Goal: Task Accomplishment & Management: Complete application form

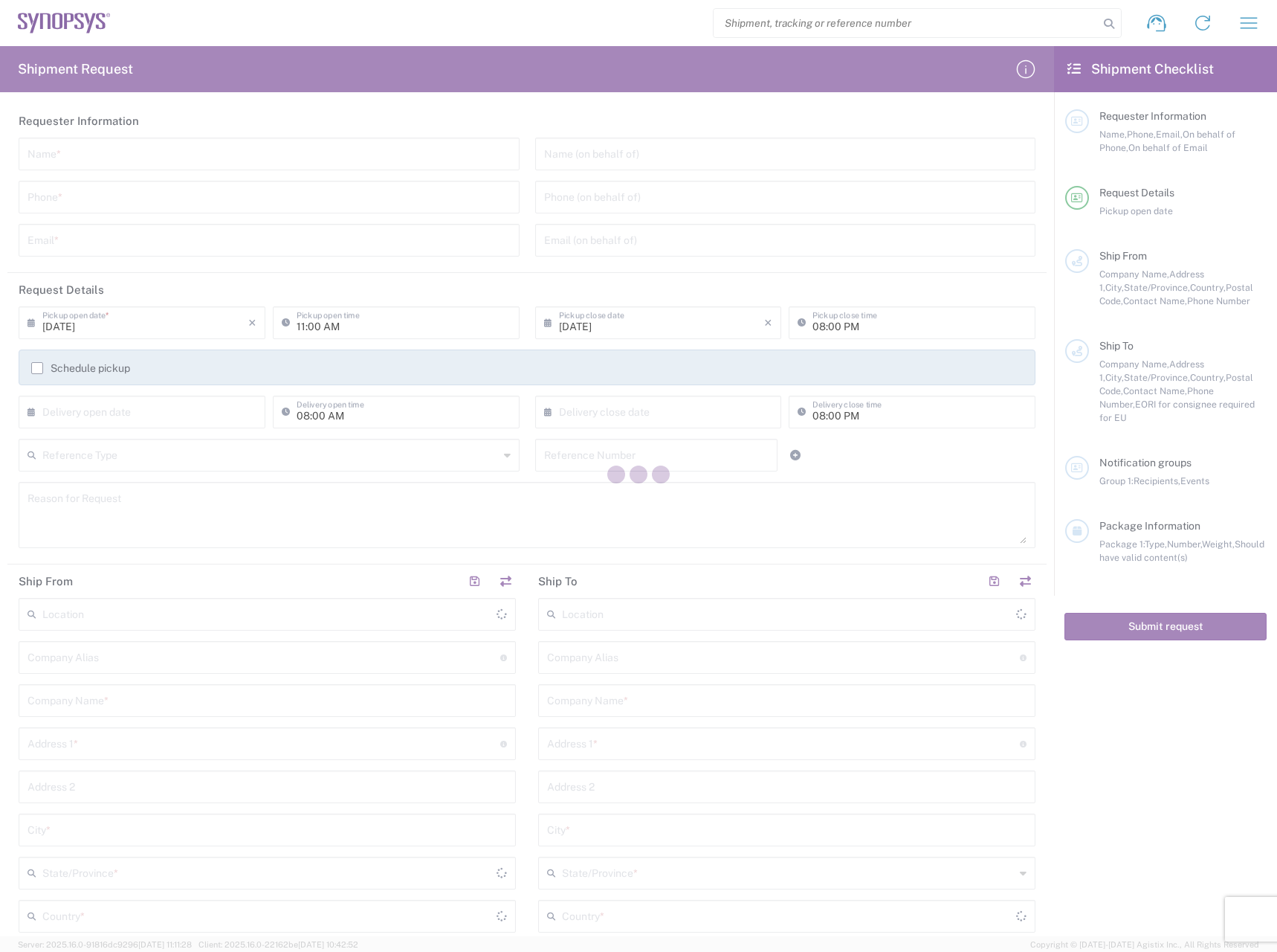
type input "[GEOGRAPHIC_DATA]"
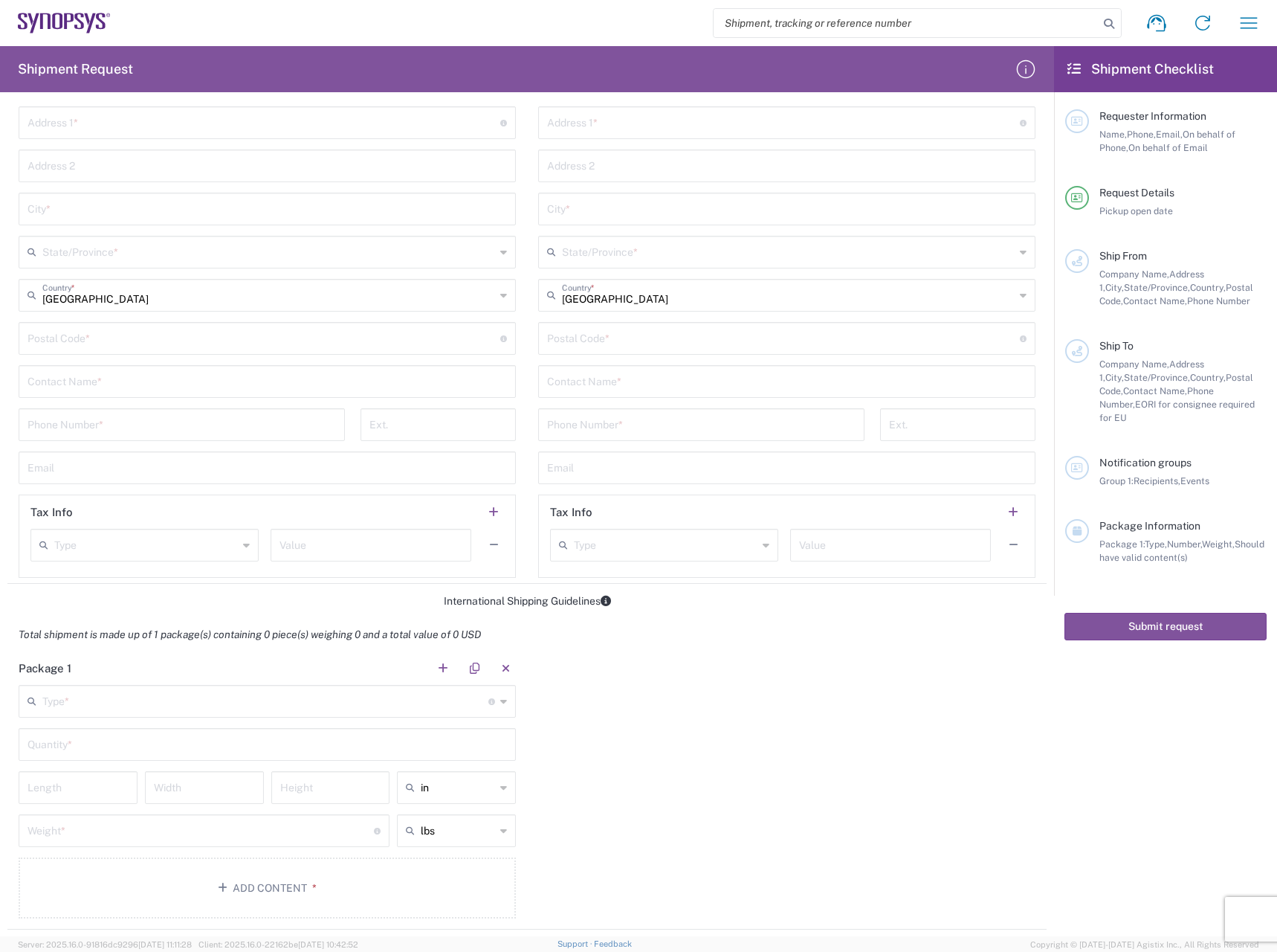
scroll to position [817, 0]
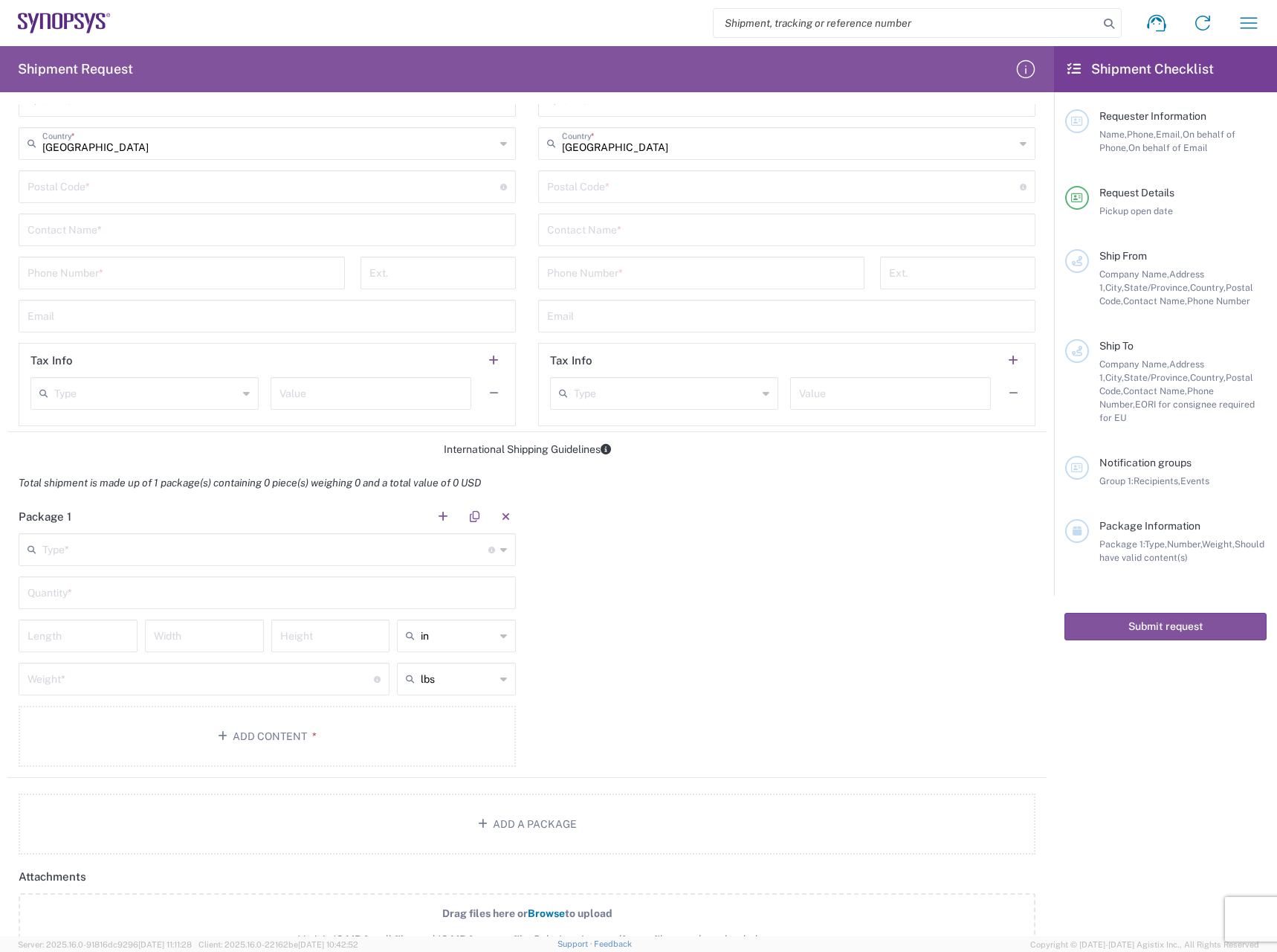
click at [494, 680] on div "lbs" at bounding box center [456, 679] width 119 height 32
click at [451, 735] on span "kgs" at bounding box center [451, 736] width 115 height 23
type input "kgs"
click at [210, 674] on input "number" at bounding box center [200, 677] width 346 height 26
type input "25"
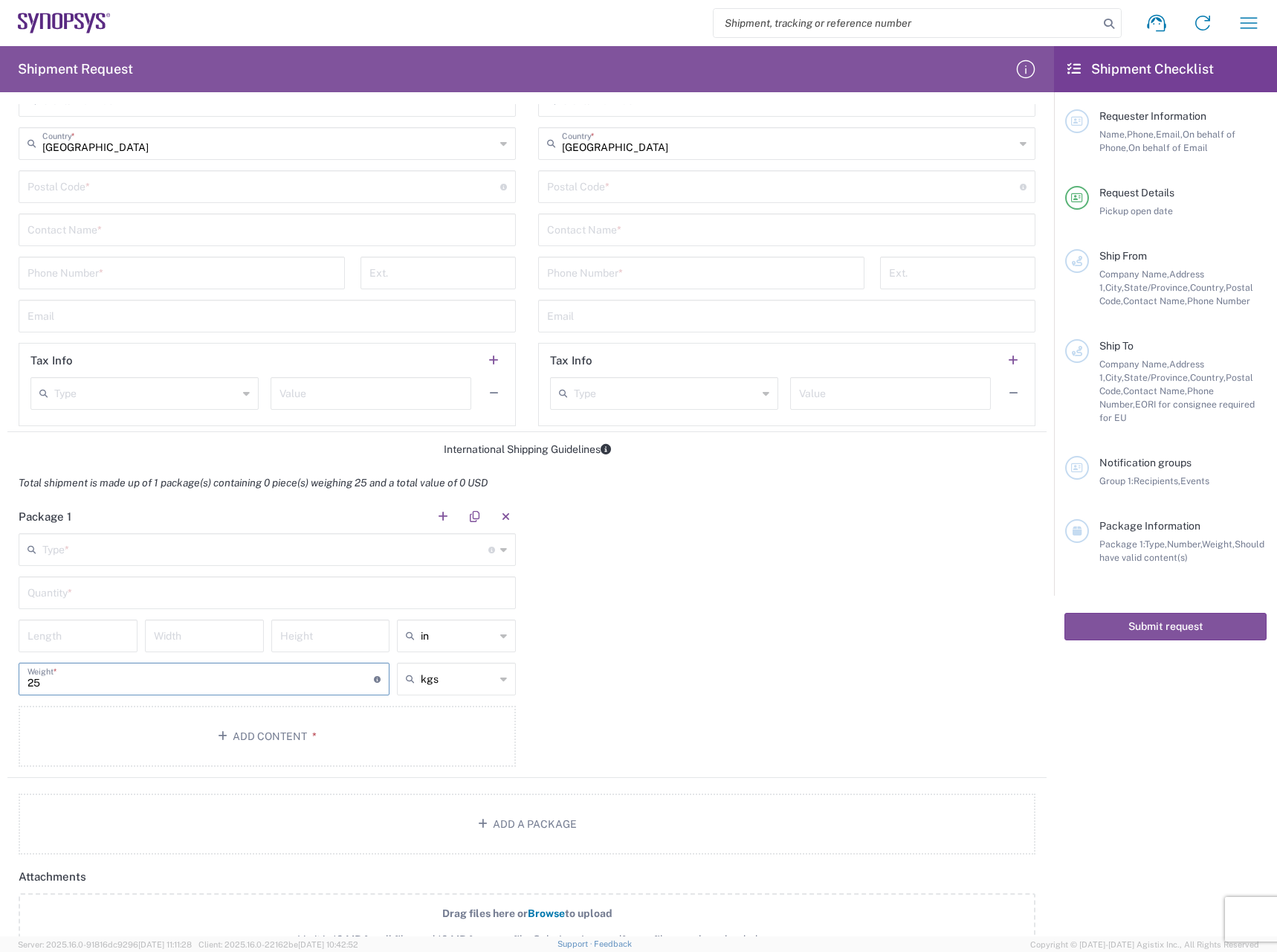
click at [654, 674] on div "Package 1 Type * Material used to package goods Bale(s) Basket(s) Bolt(s) Bottl…" at bounding box center [527, 638] width 1039 height 278
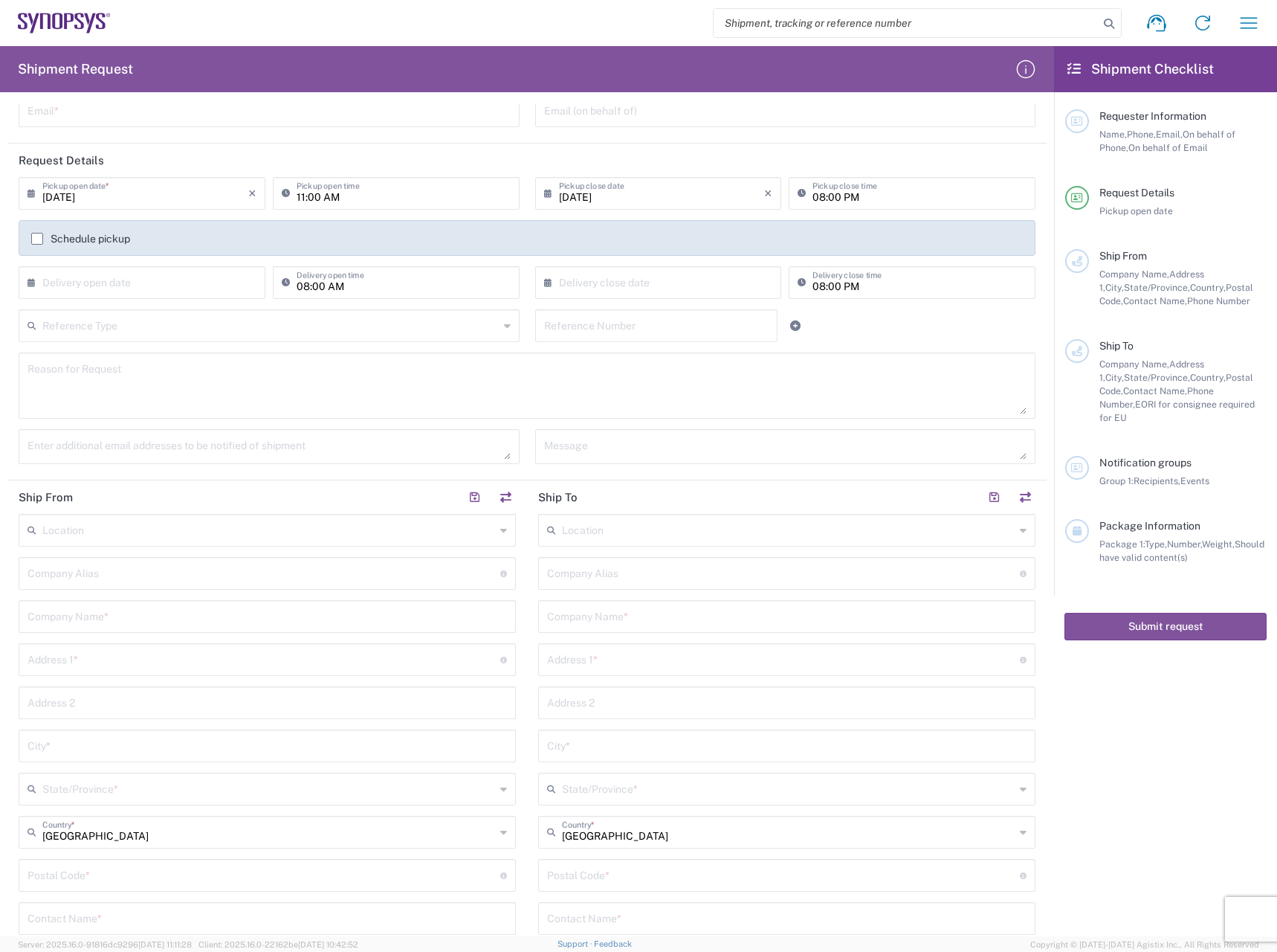
scroll to position [0, 0]
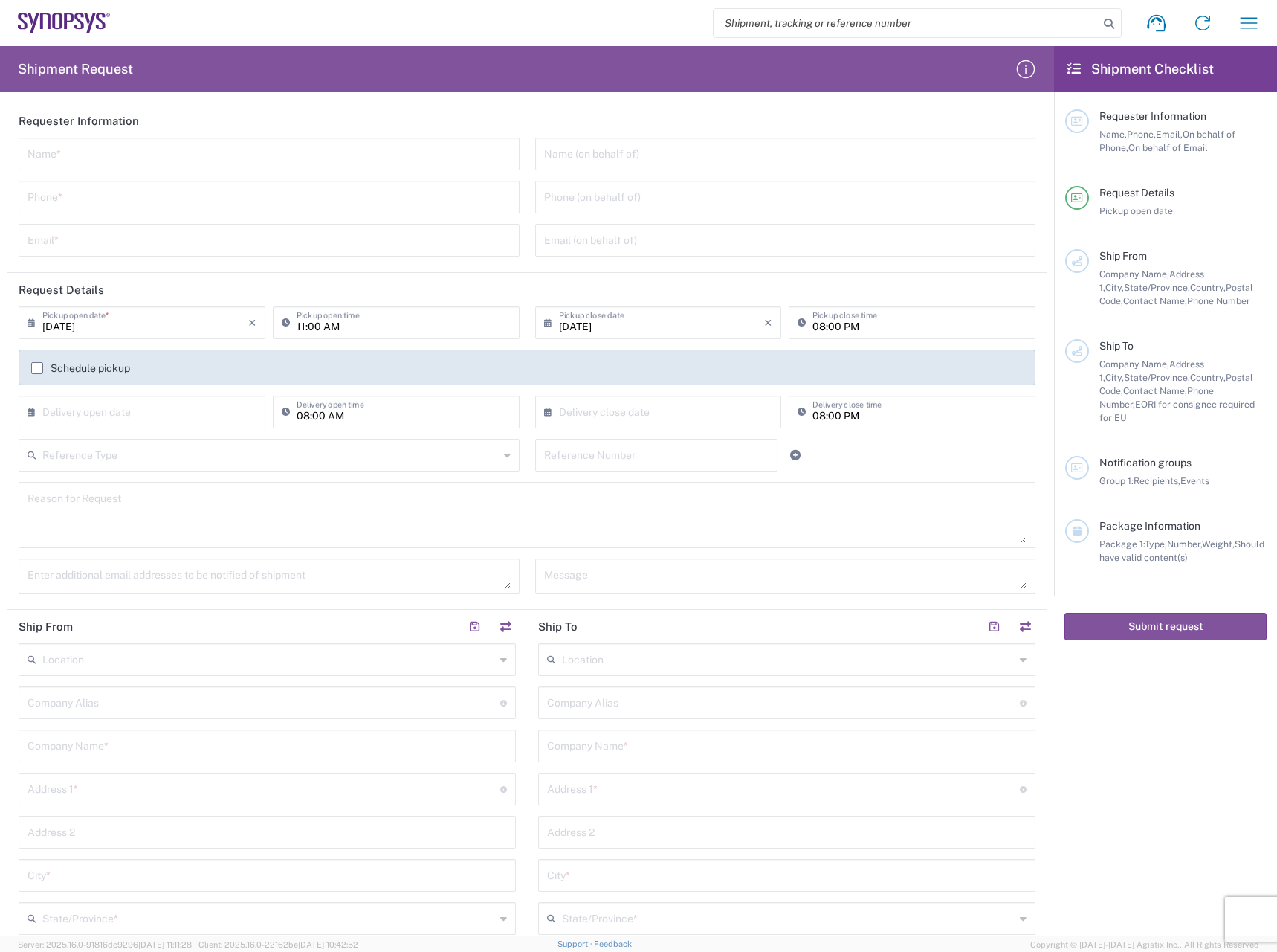
click at [922, 851] on div "Location Aachen DE04 Agrate Brianza IT01 Aschheim DE02 Atlanta US60 Austin US26…" at bounding box center [787, 943] width 498 height 601
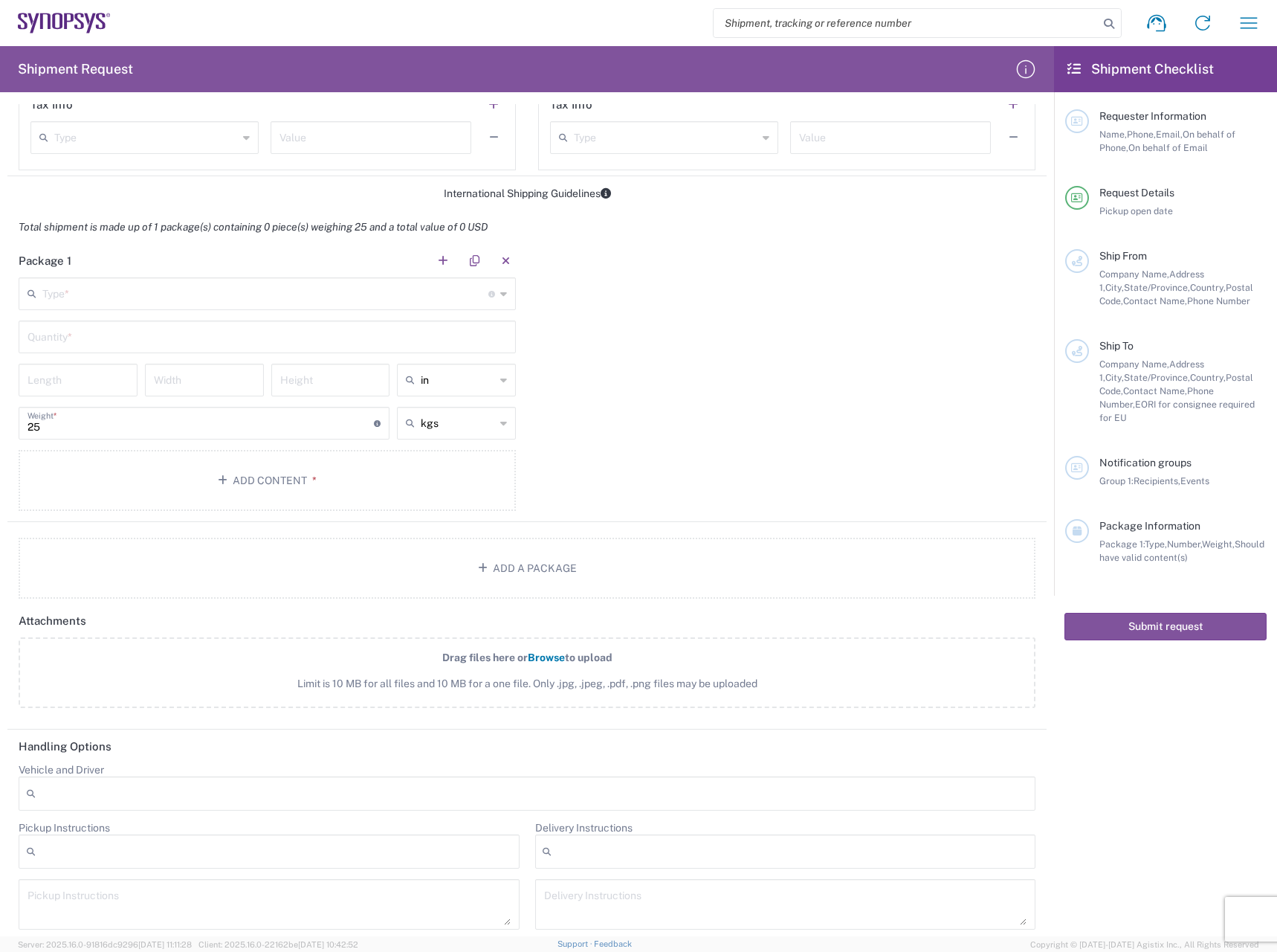
scroll to position [1083, 0]
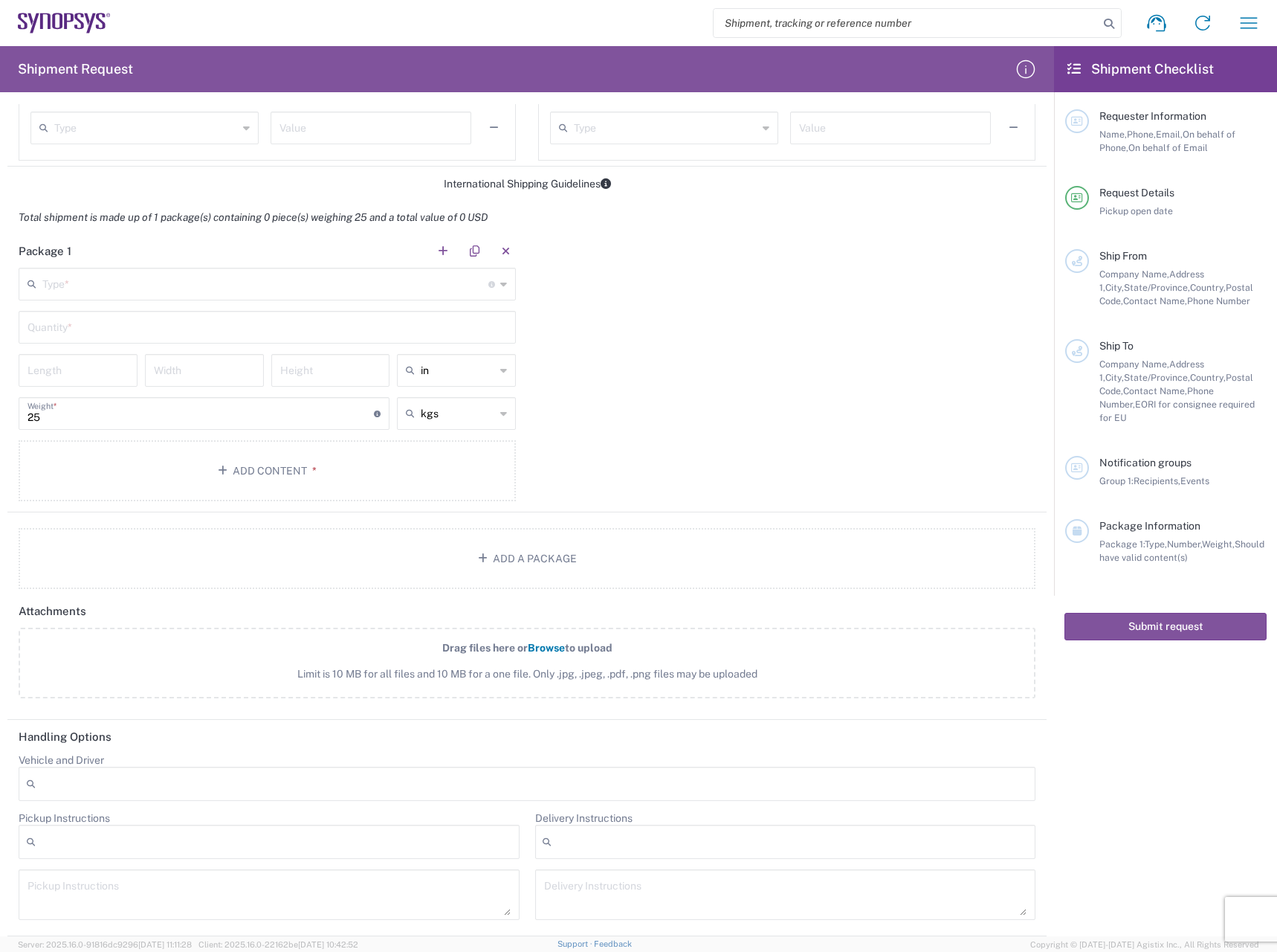
click at [308, 429] on div "25 Weight * Total weight of package(s) in pounds or kilograms" at bounding box center [204, 413] width 371 height 32
click at [305, 421] on input "25" at bounding box center [200, 412] width 346 height 26
click at [629, 434] on div "Package 1 Type * Material used to package goods Bale(s) Basket(s) Bolt(s) Bottl…" at bounding box center [527, 373] width 1039 height 278
click at [172, 366] on input "number" at bounding box center [204, 369] width 101 height 26
click at [171, 375] on input "number" at bounding box center [204, 369] width 101 height 26
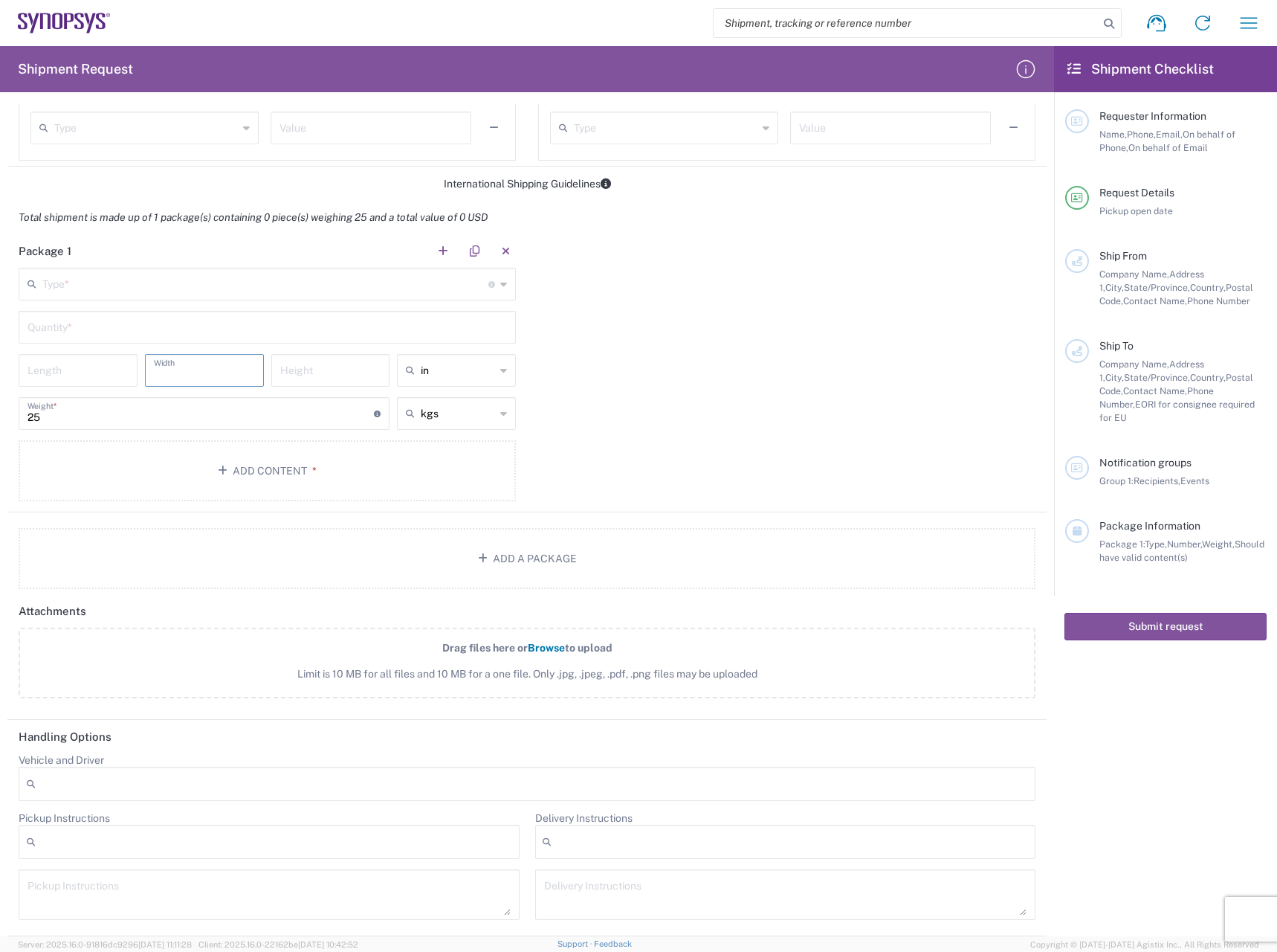
click at [293, 370] on input "number" at bounding box center [331, 369] width 101 height 26
drag, startPoint x: 301, startPoint y: 377, endPoint x: 187, endPoint y: 357, distance: 115.7
click at [298, 377] on input "number" at bounding box center [331, 369] width 101 height 26
click at [56, 296] on div "Type * Material used to package goods" at bounding box center [267, 284] width 498 height 32
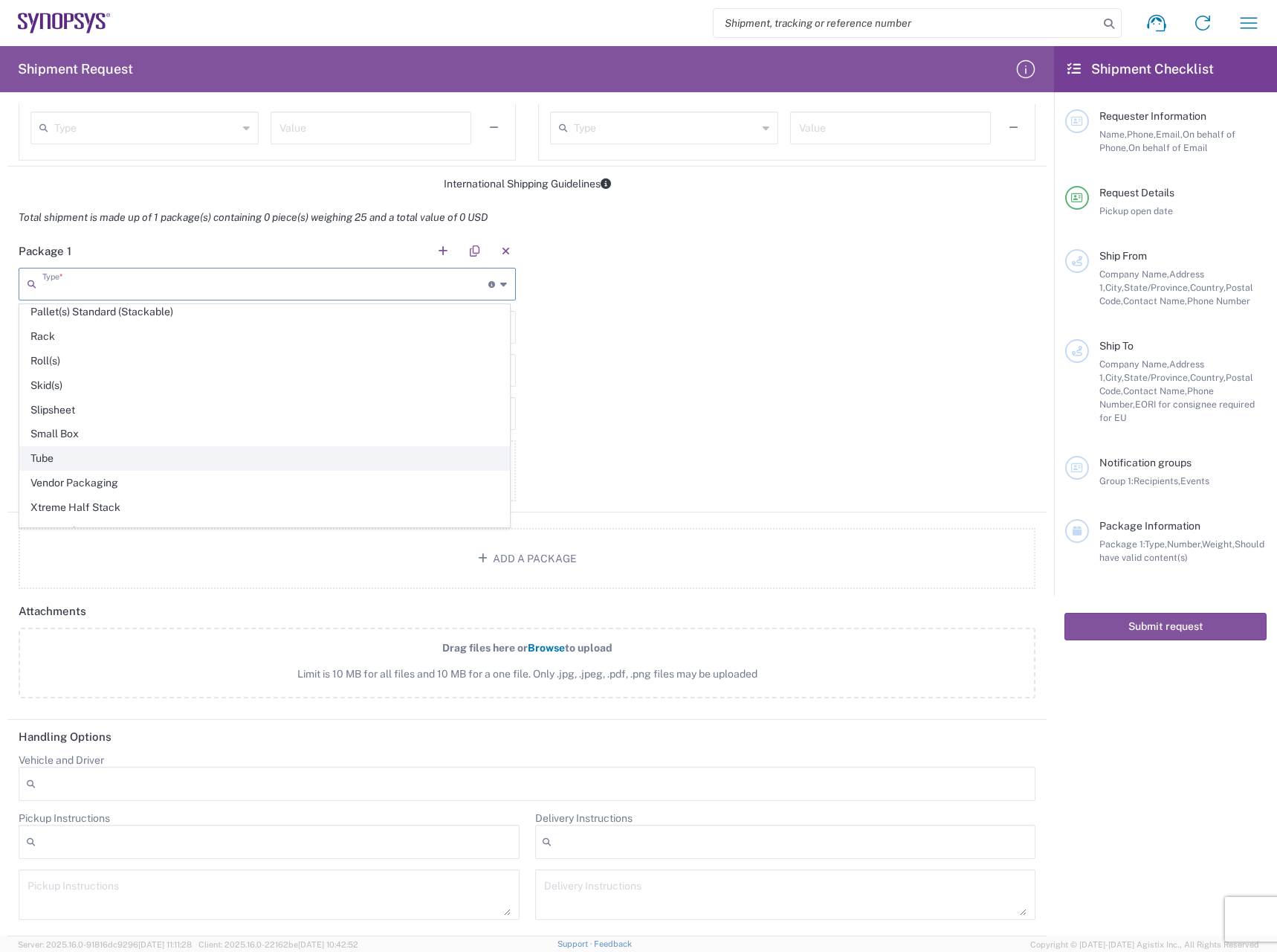
scroll to position [704, 0]
click at [119, 465] on span "Vendor Packaging" at bounding box center [265, 467] width 489 height 23
type input "Vendor Packaging"
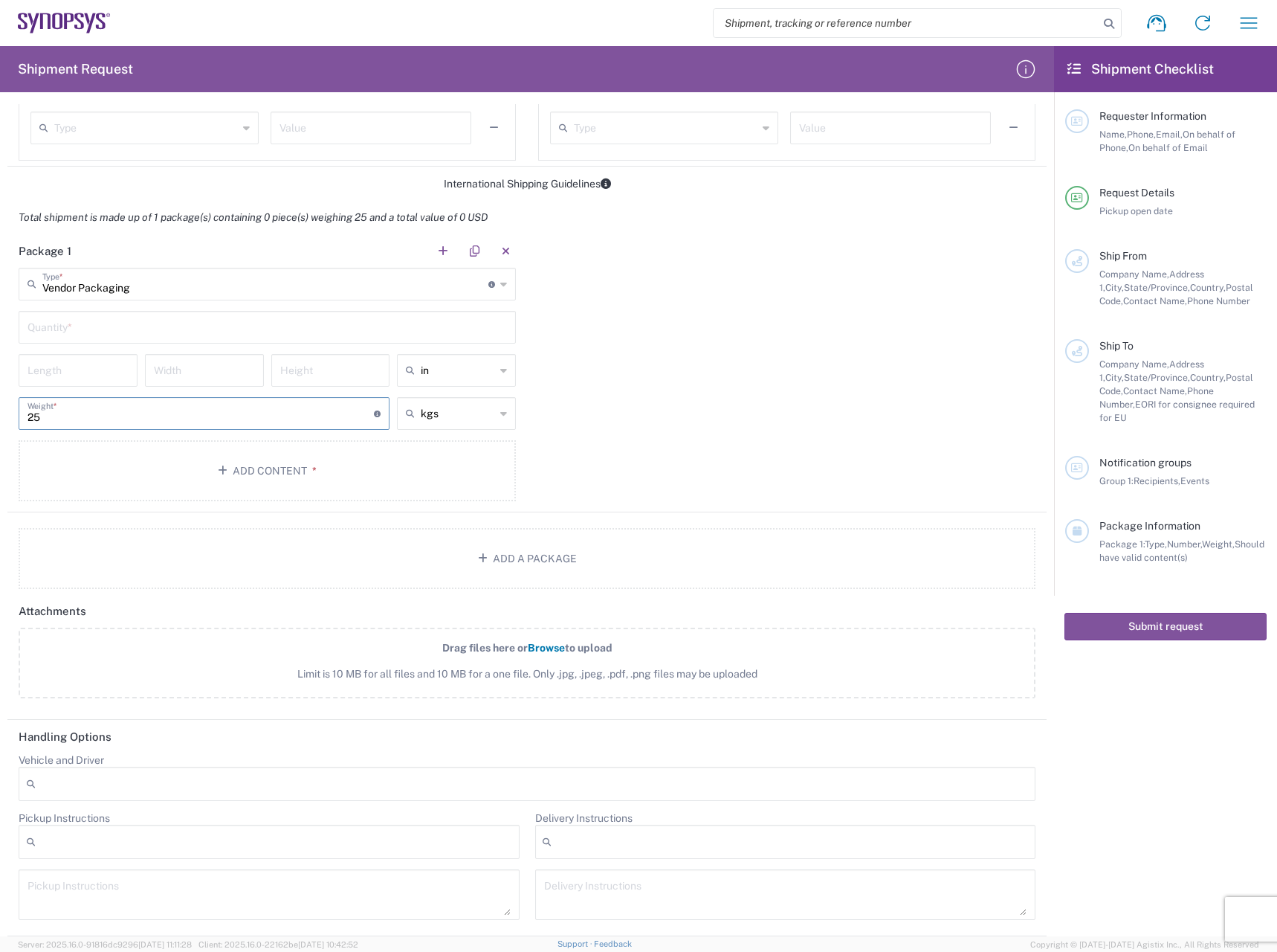
click at [192, 419] on input "25" at bounding box center [200, 412] width 346 height 26
click at [100, 412] on input "25" at bounding box center [200, 412] width 346 height 26
click at [374, 412] on icon at bounding box center [376, 413] width 7 height 7
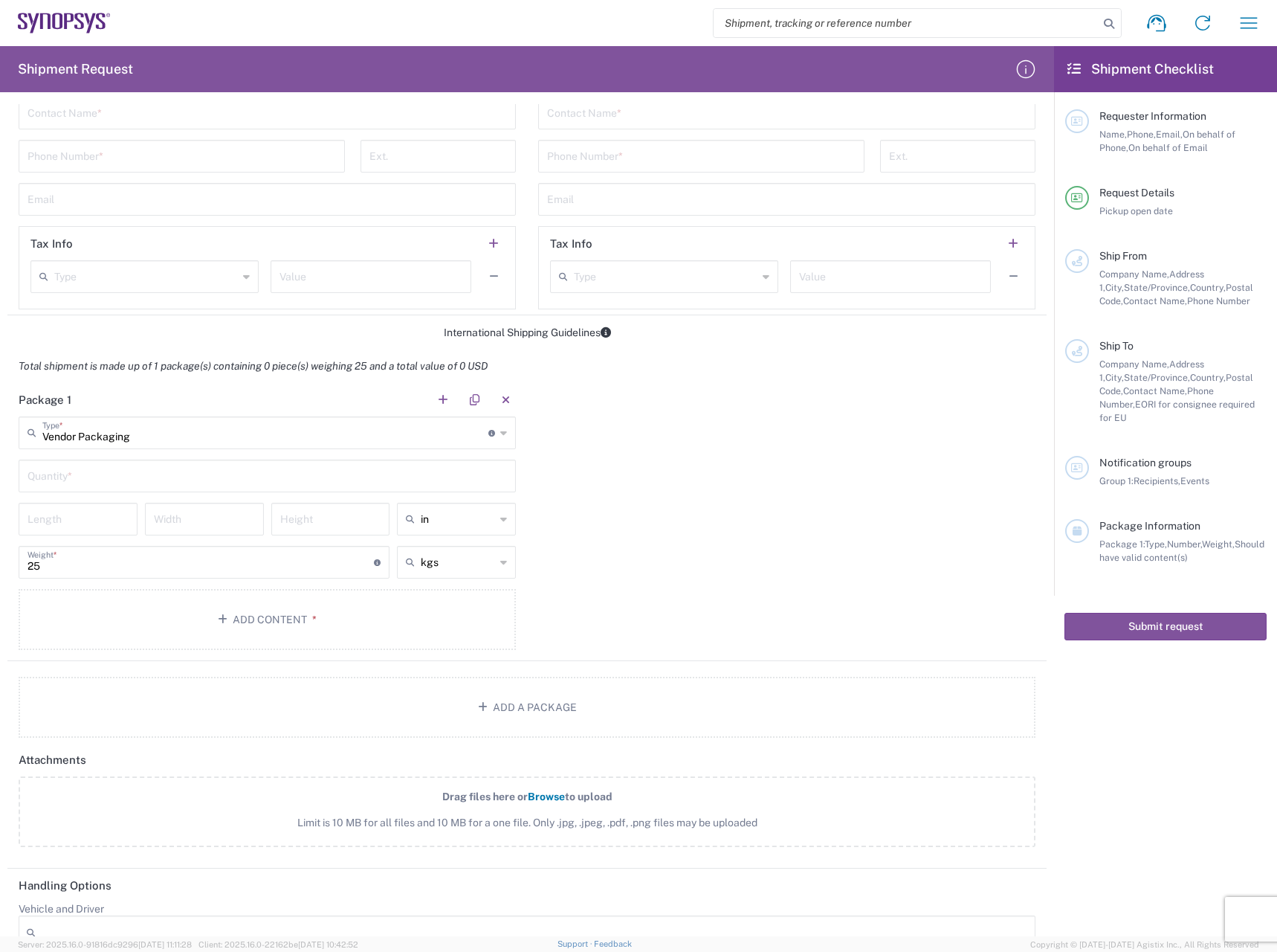
scroll to position [860, 0]
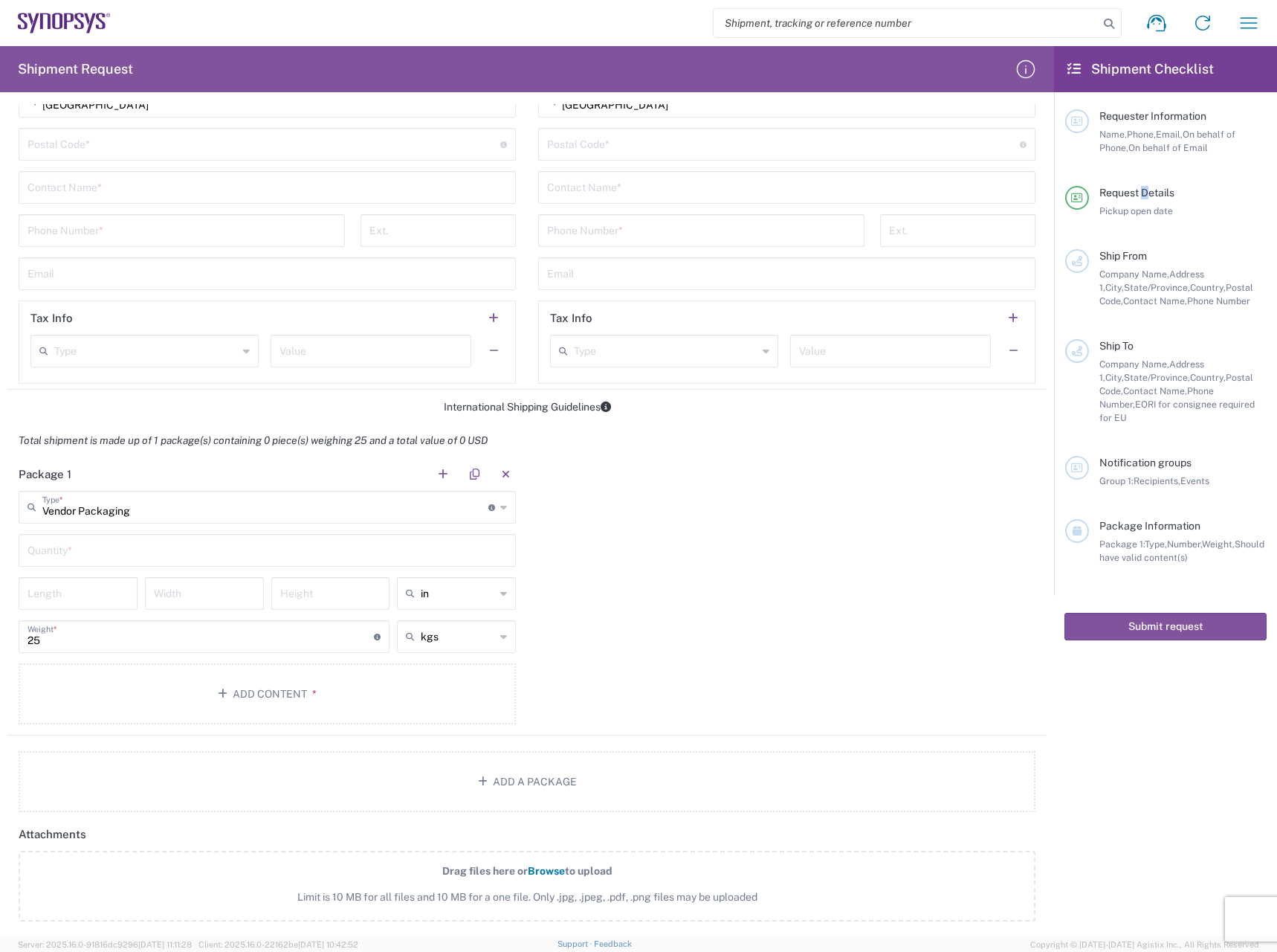
click at [1146, 198] on span "Request Details" at bounding box center [1137, 192] width 75 height 12
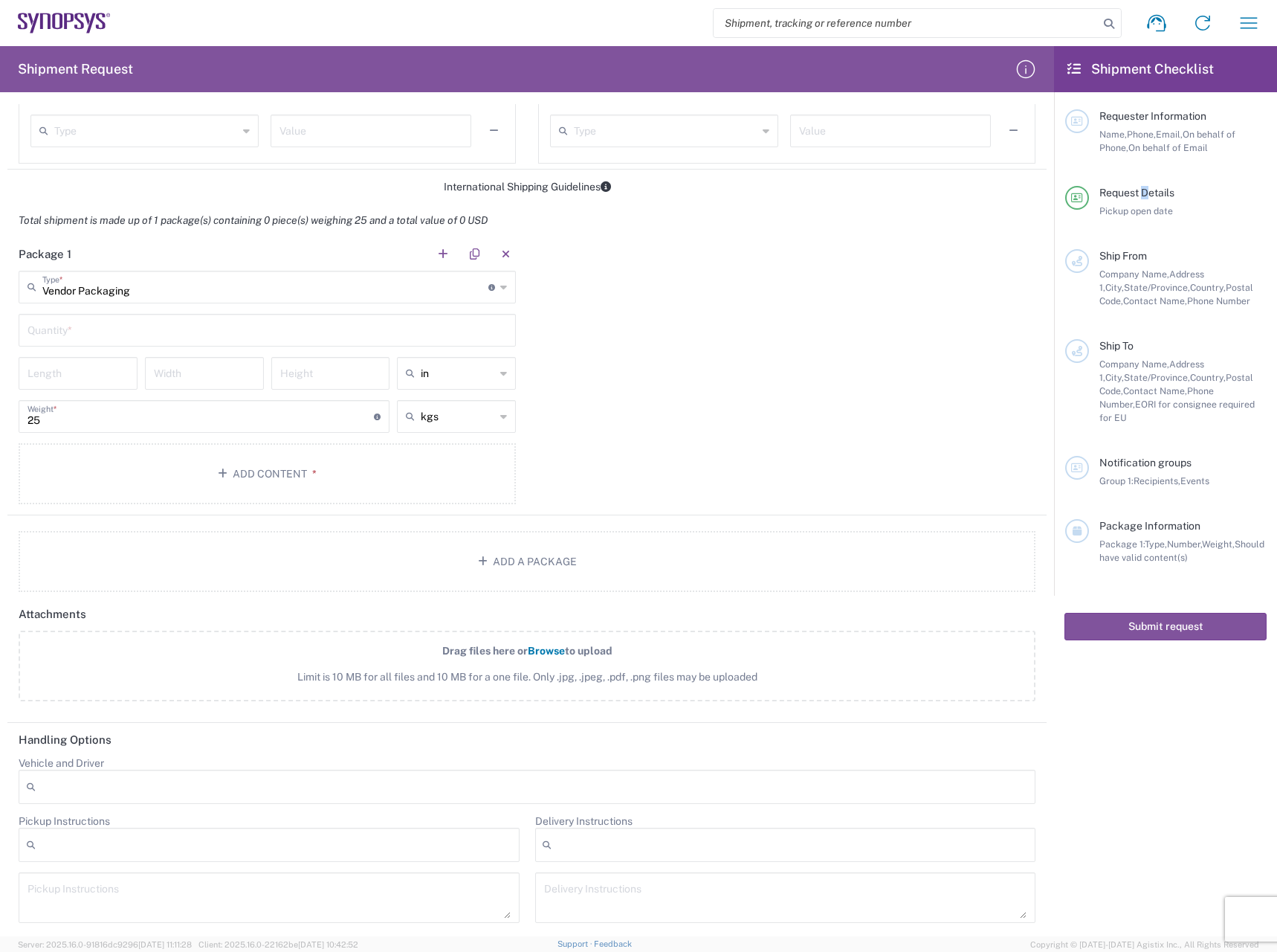
scroll to position [1083, 0]
click at [210, 796] on div at bounding box center [527, 783] width 1017 height 34
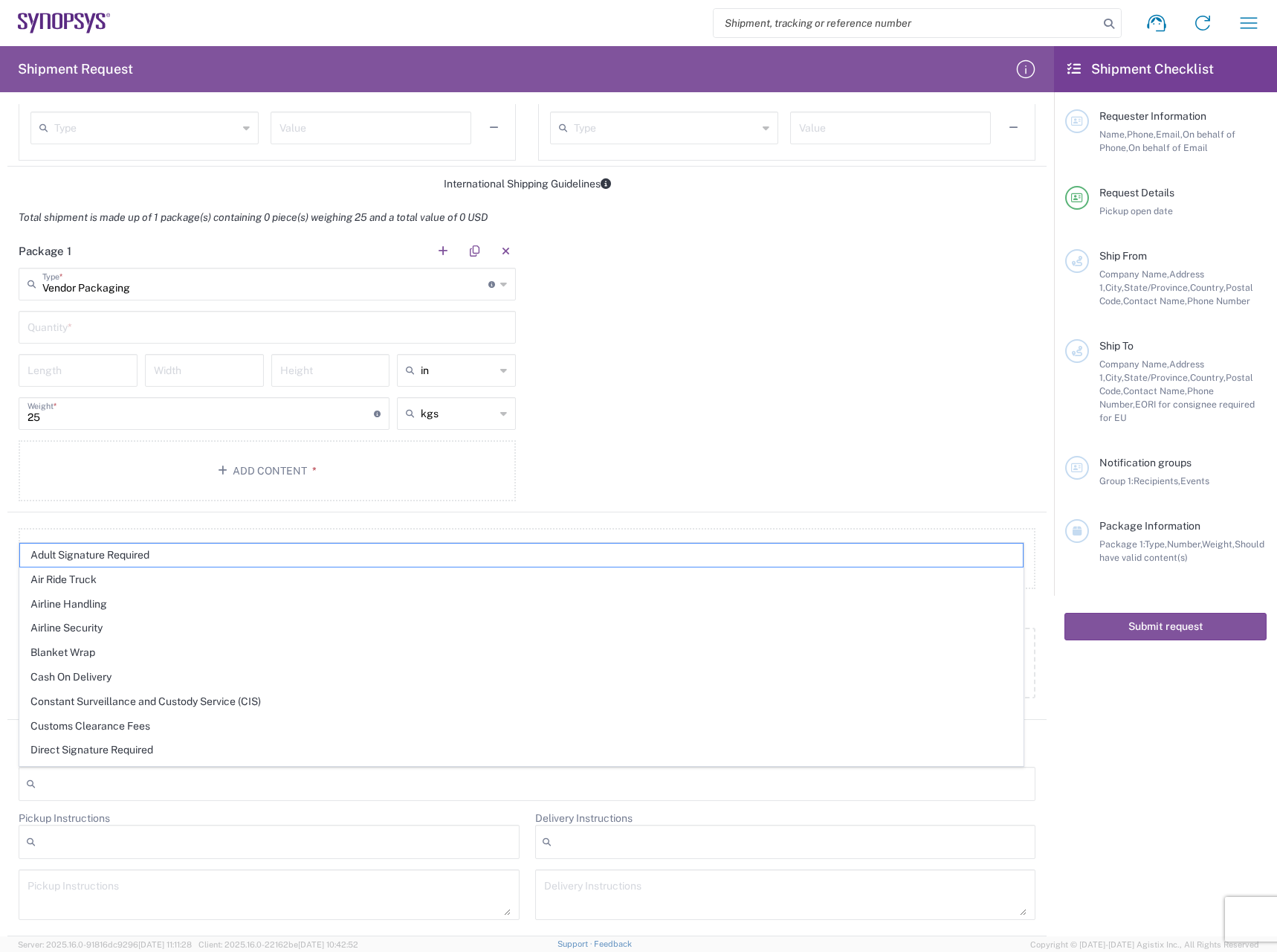
click at [789, 468] on div "Package 1 Vendor Packaging Type * Material used to package goods Bale(s) Basket…" at bounding box center [527, 373] width 1039 height 278
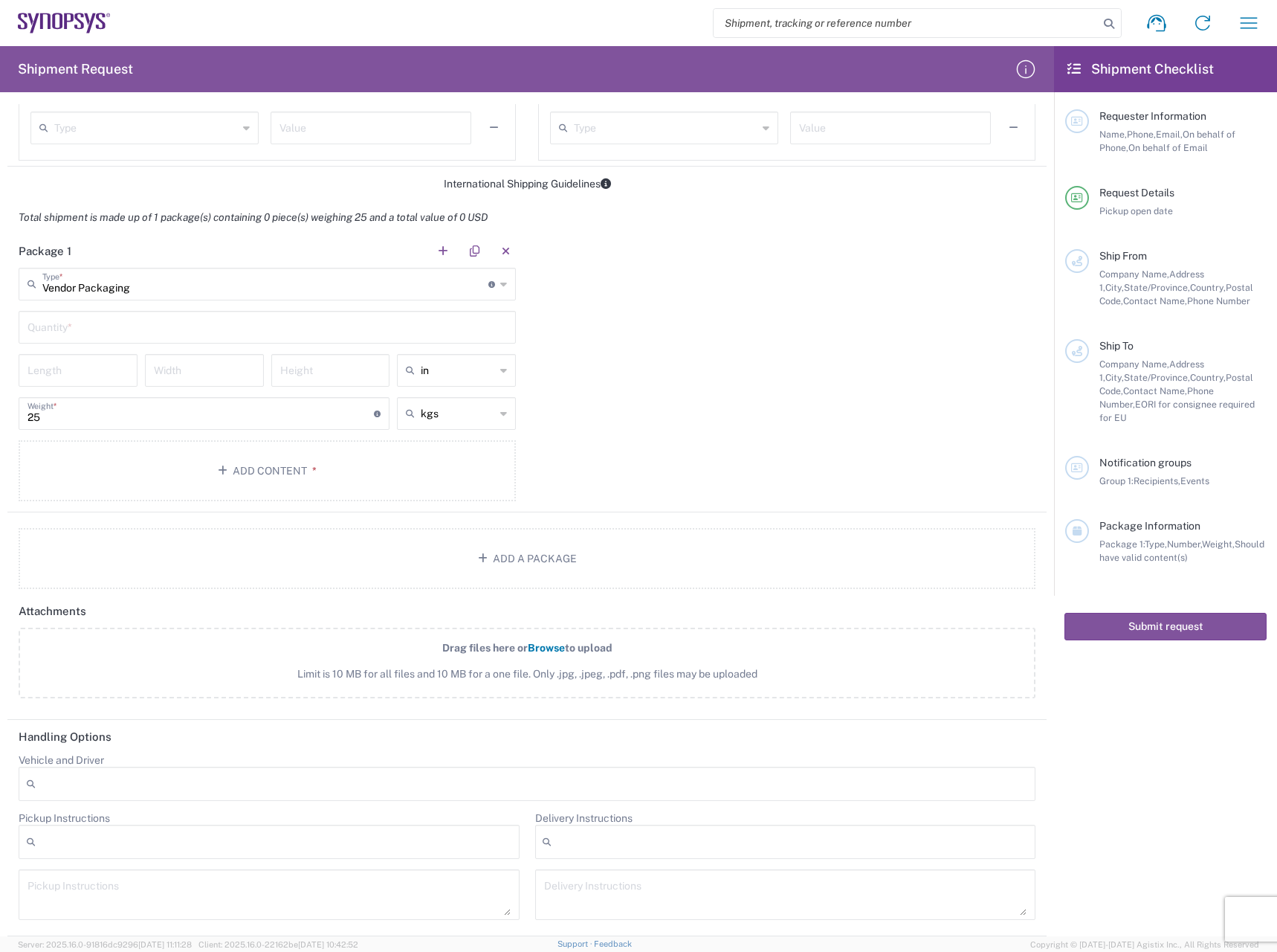
click at [201, 792] on div at bounding box center [527, 783] width 1017 height 34
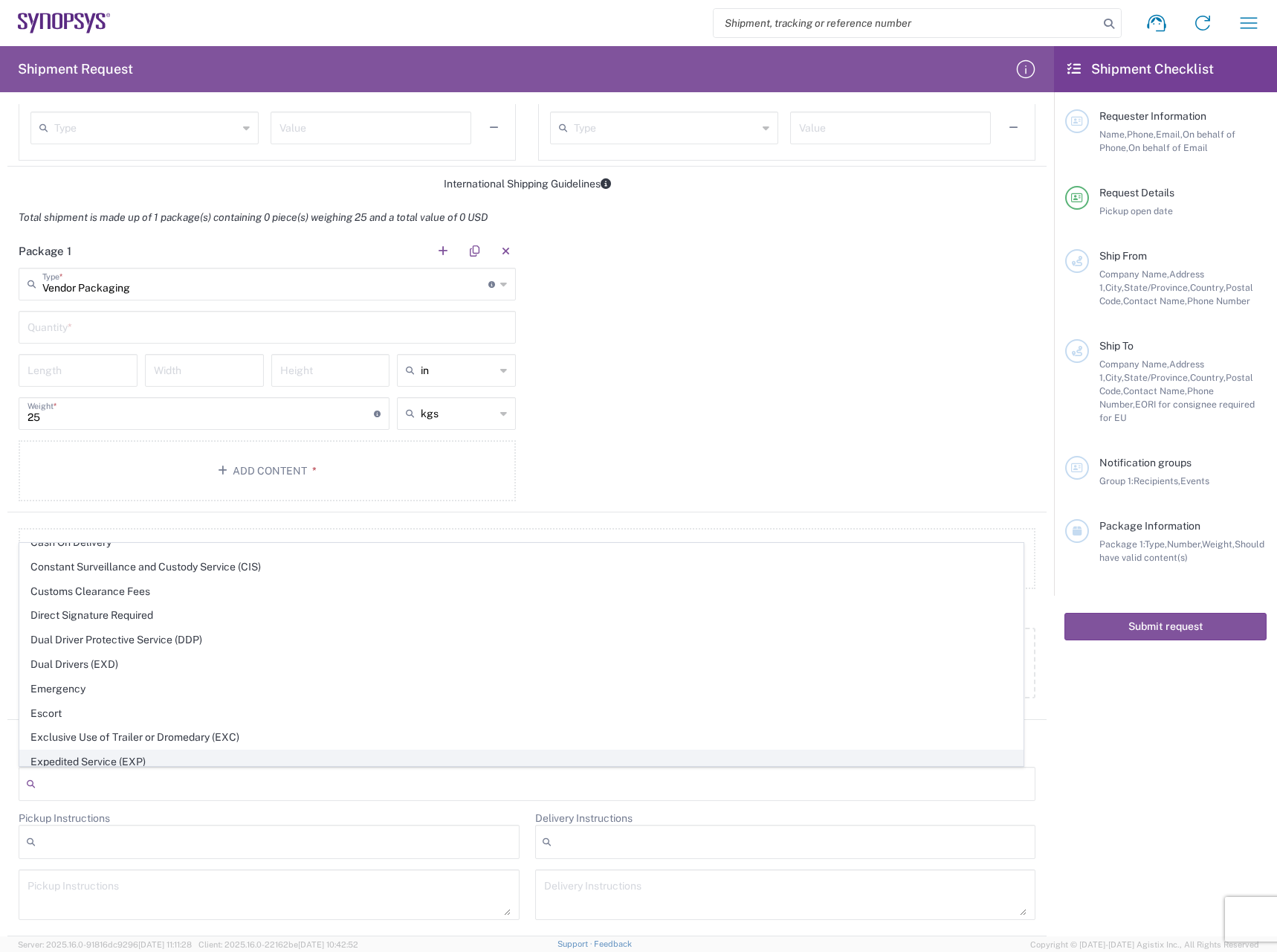
scroll to position [0, 0]
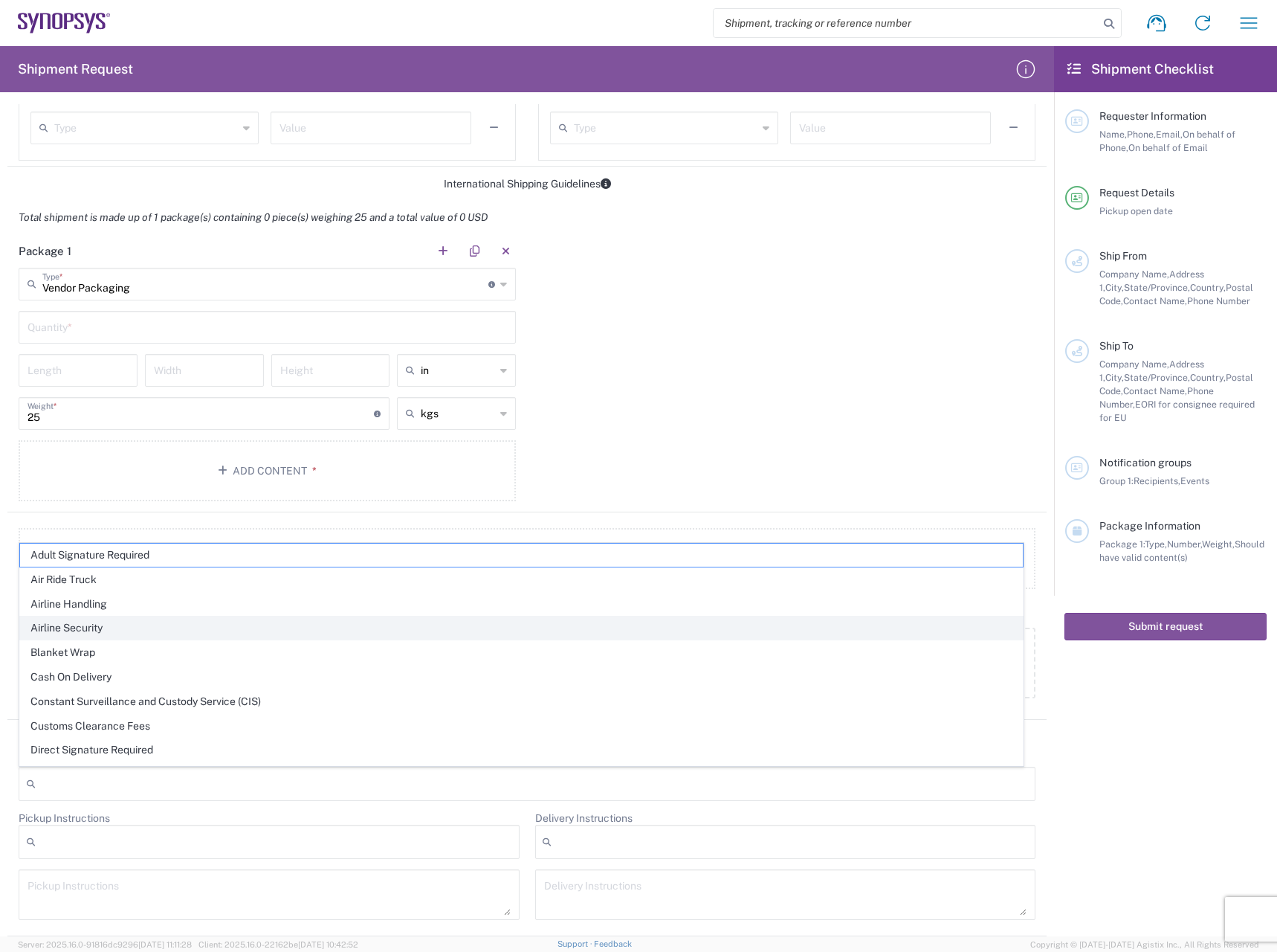
click at [129, 622] on span "Airline Security" at bounding box center [521, 628] width 1003 height 23
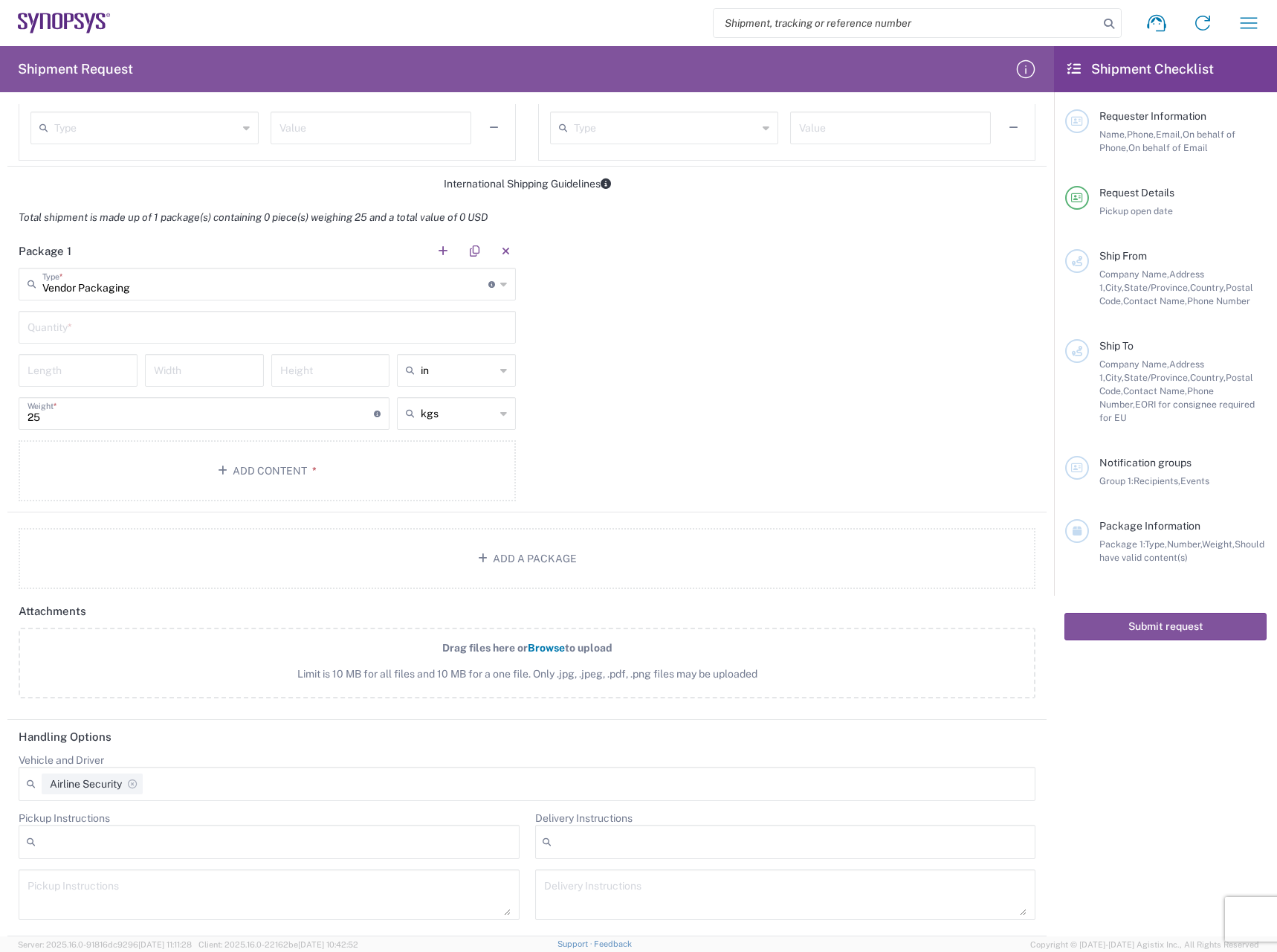
click at [108, 856] on div at bounding box center [269, 842] width 501 height 34
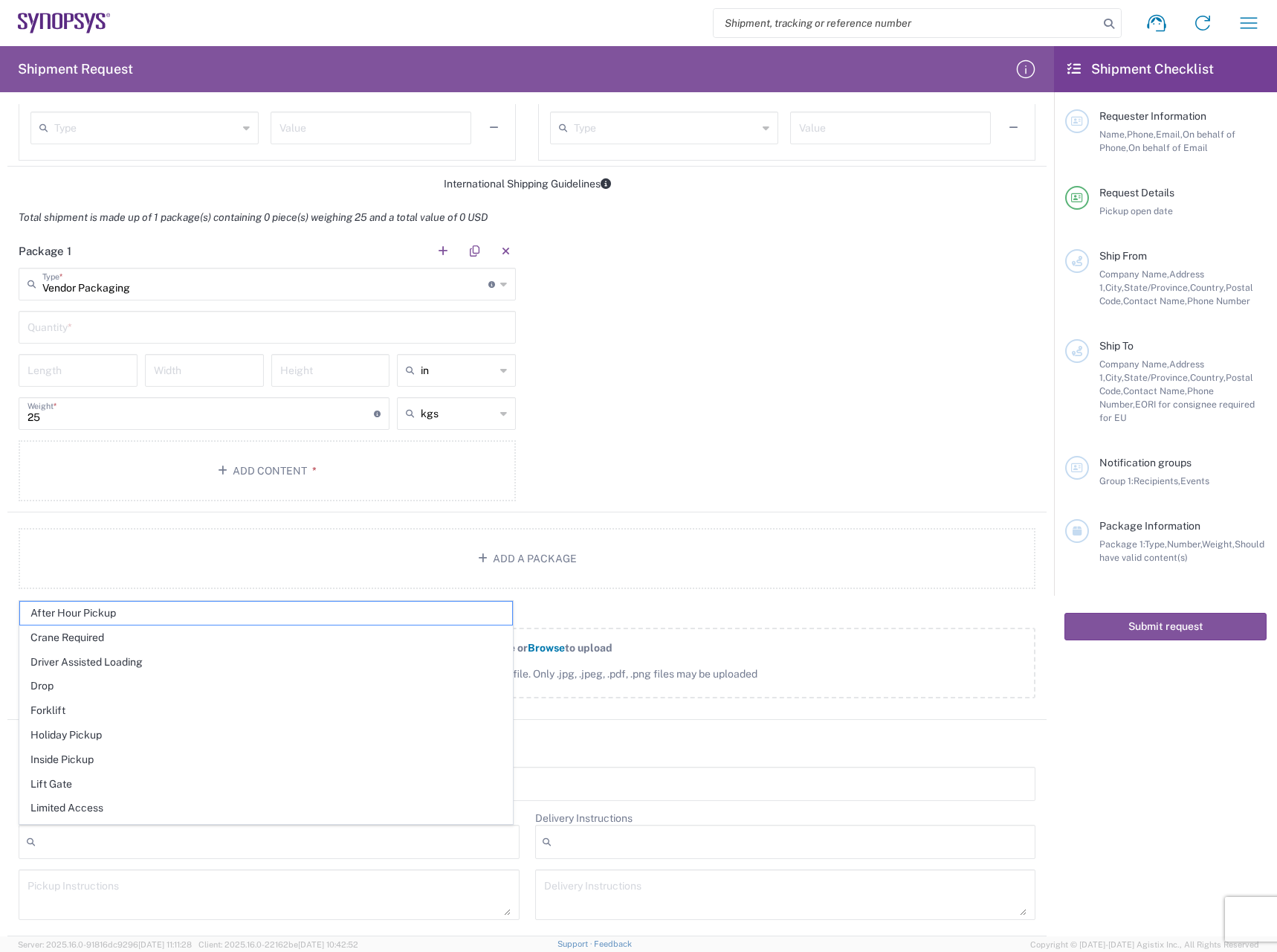
click at [113, 844] on div at bounding box center [269, 842] width 501 height 34
click at [86, 754] on span "Inside Pickup" at bounding box center [265, 760] width 492 height 23
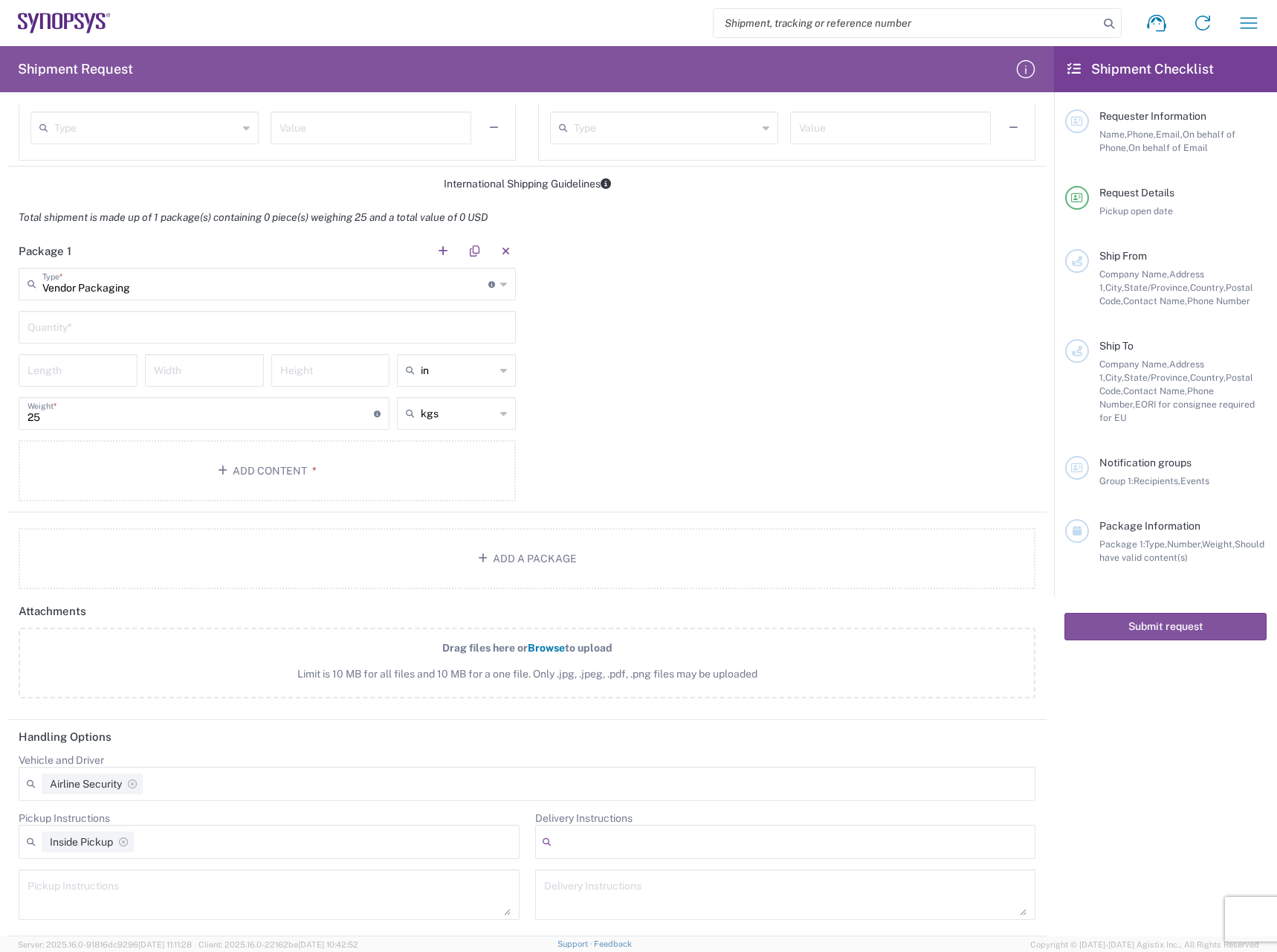
click at [558, 835] on div at bounding box center [786, 842] width 501 height 34
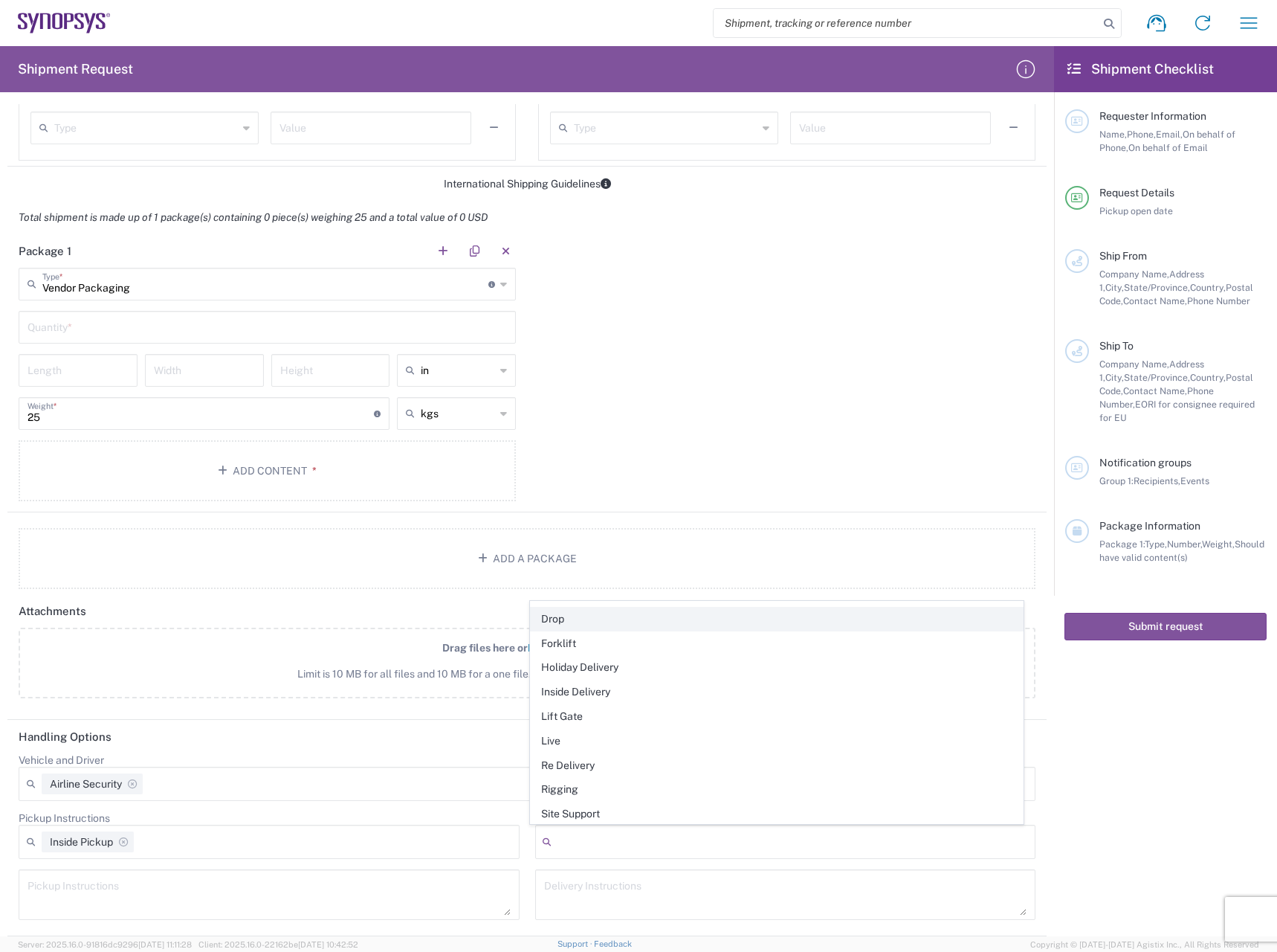
scroll to position [143, 0]
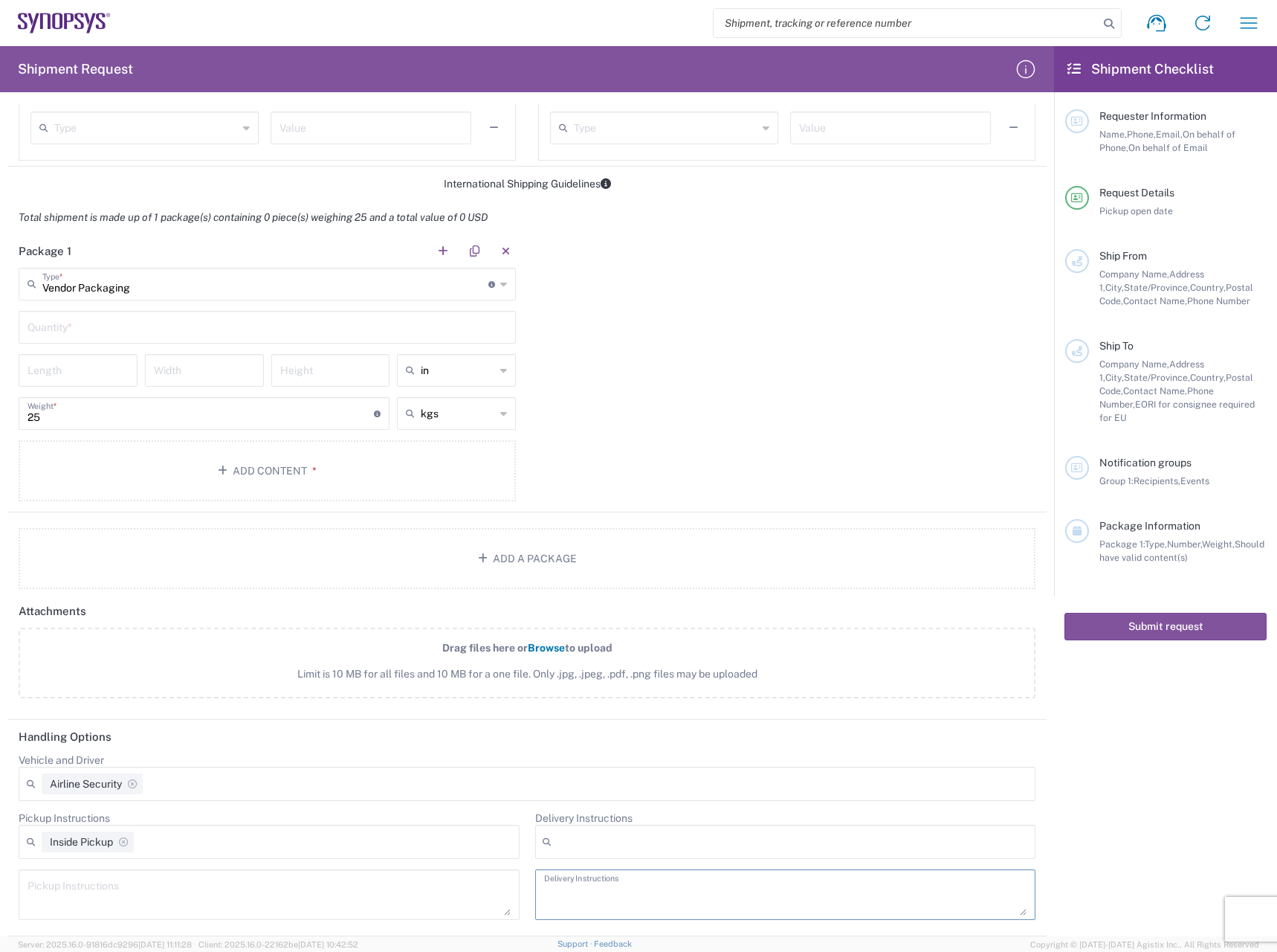
click at [559, 888] on textarea at bounding box center [786, 894] width 483 height 42
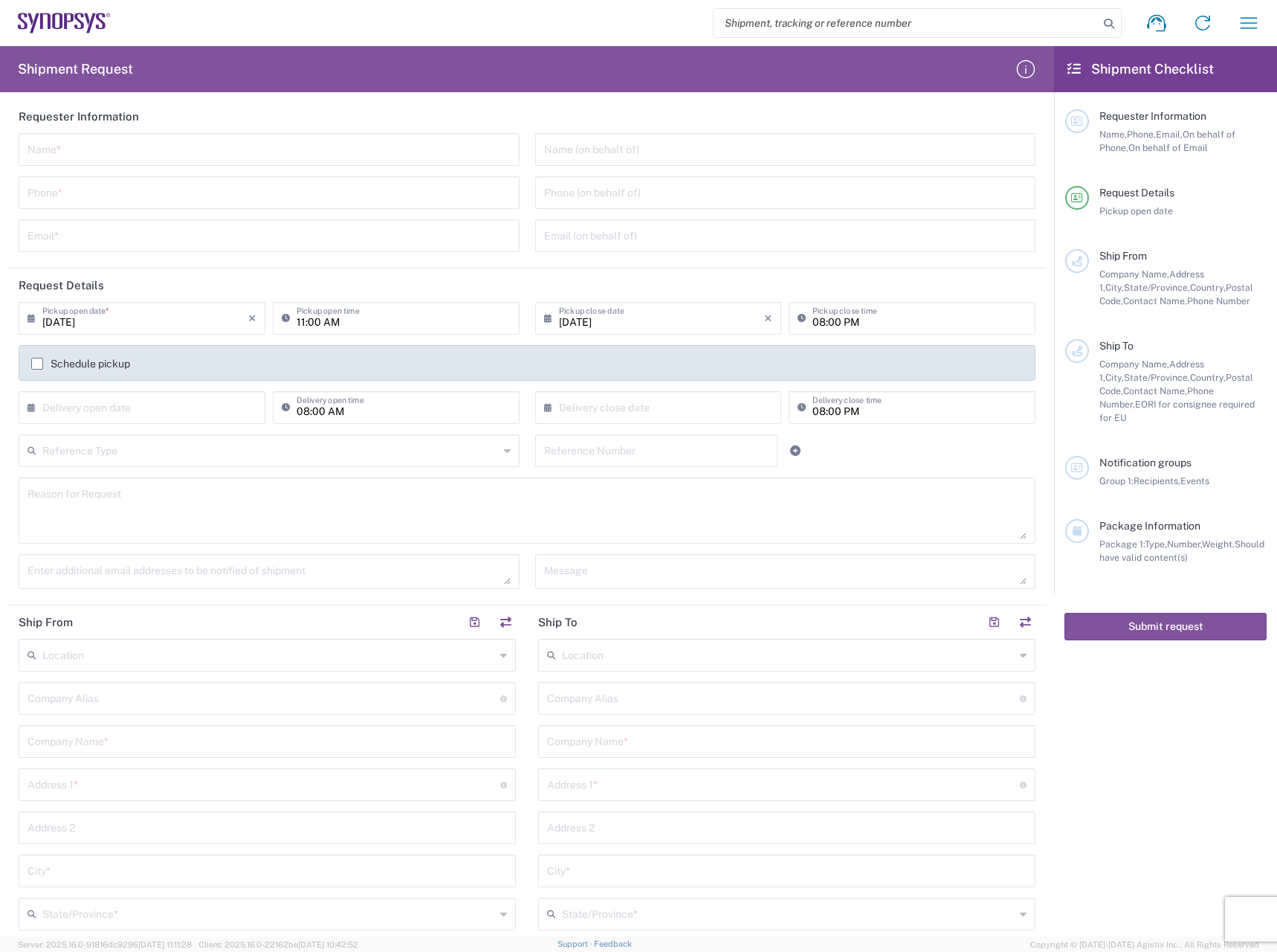
scroll to position [0, 0]
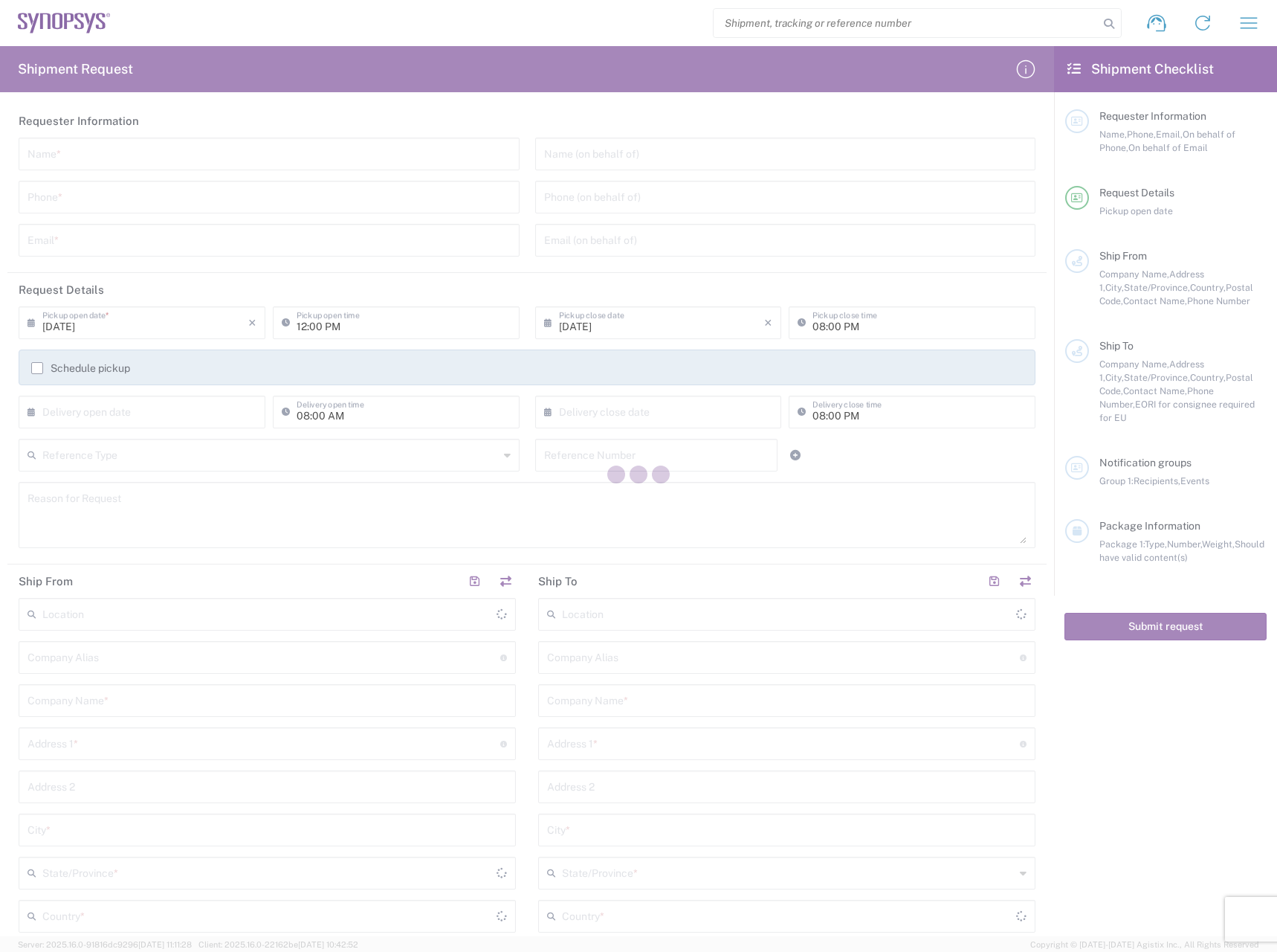
type input "[GEOGRAPHIC_DATA]"
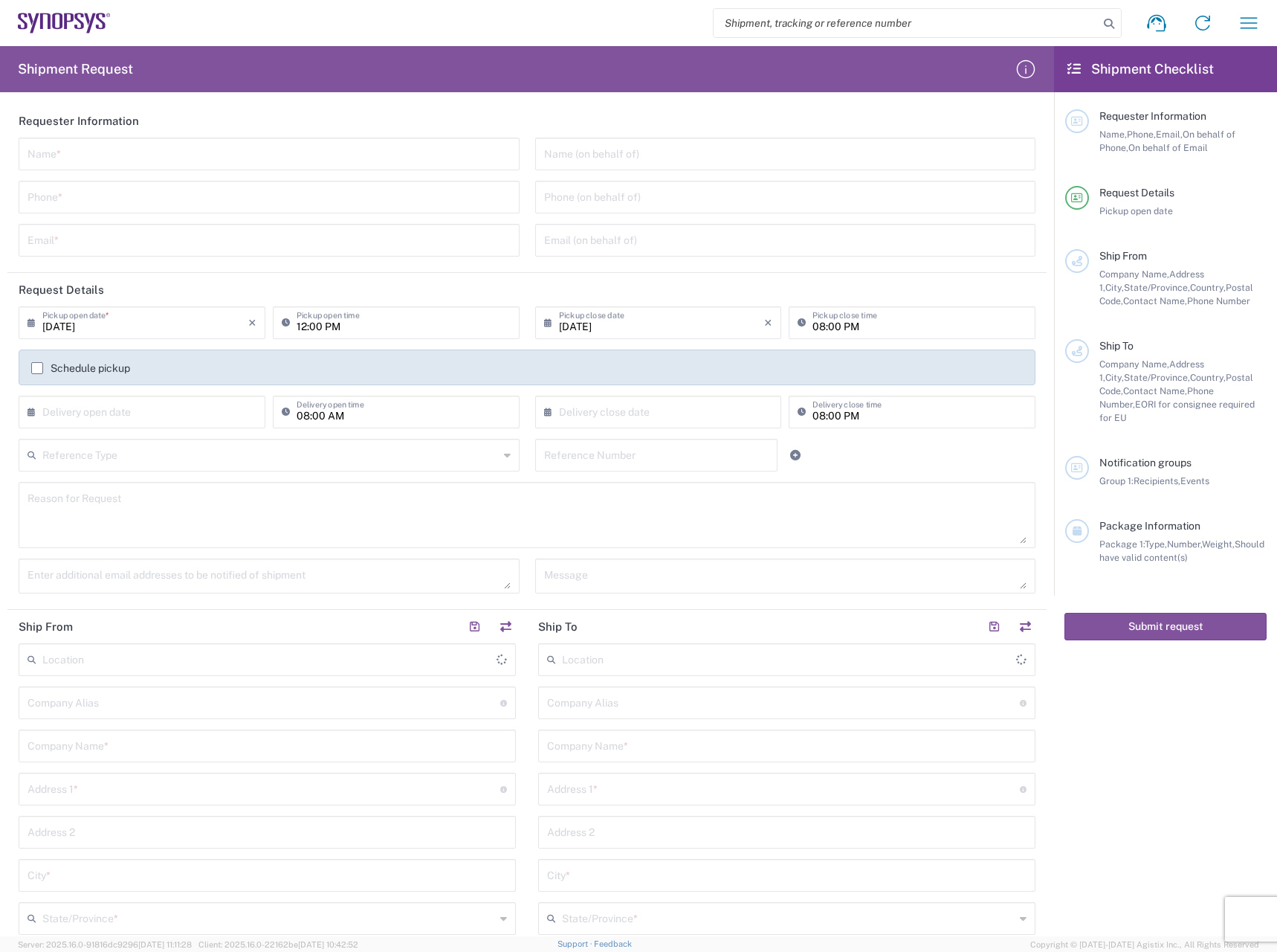
type input "[GEOGRAPHIC_DATA]"
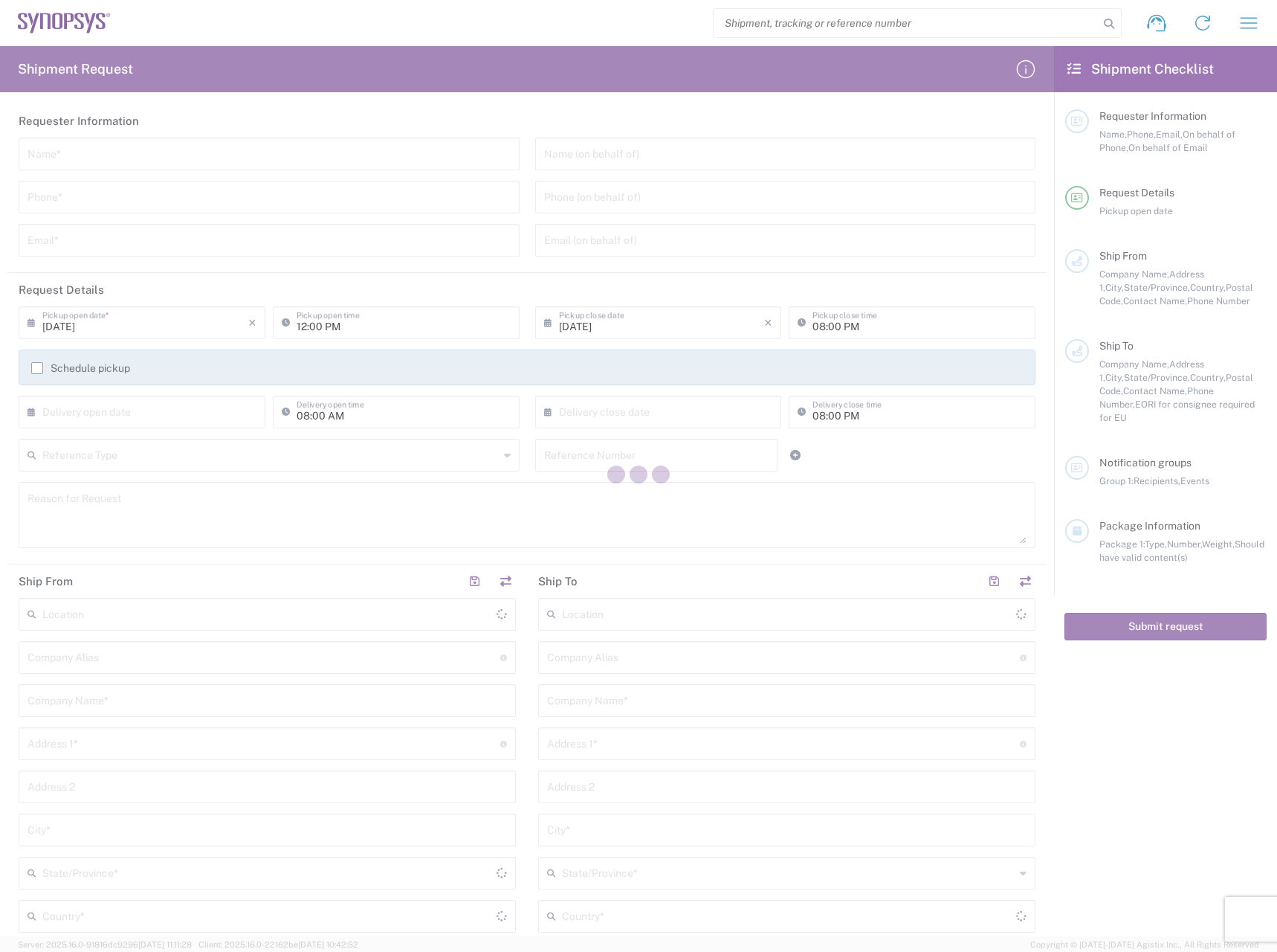
type input "[GEOGRAPHIC_DATA]"
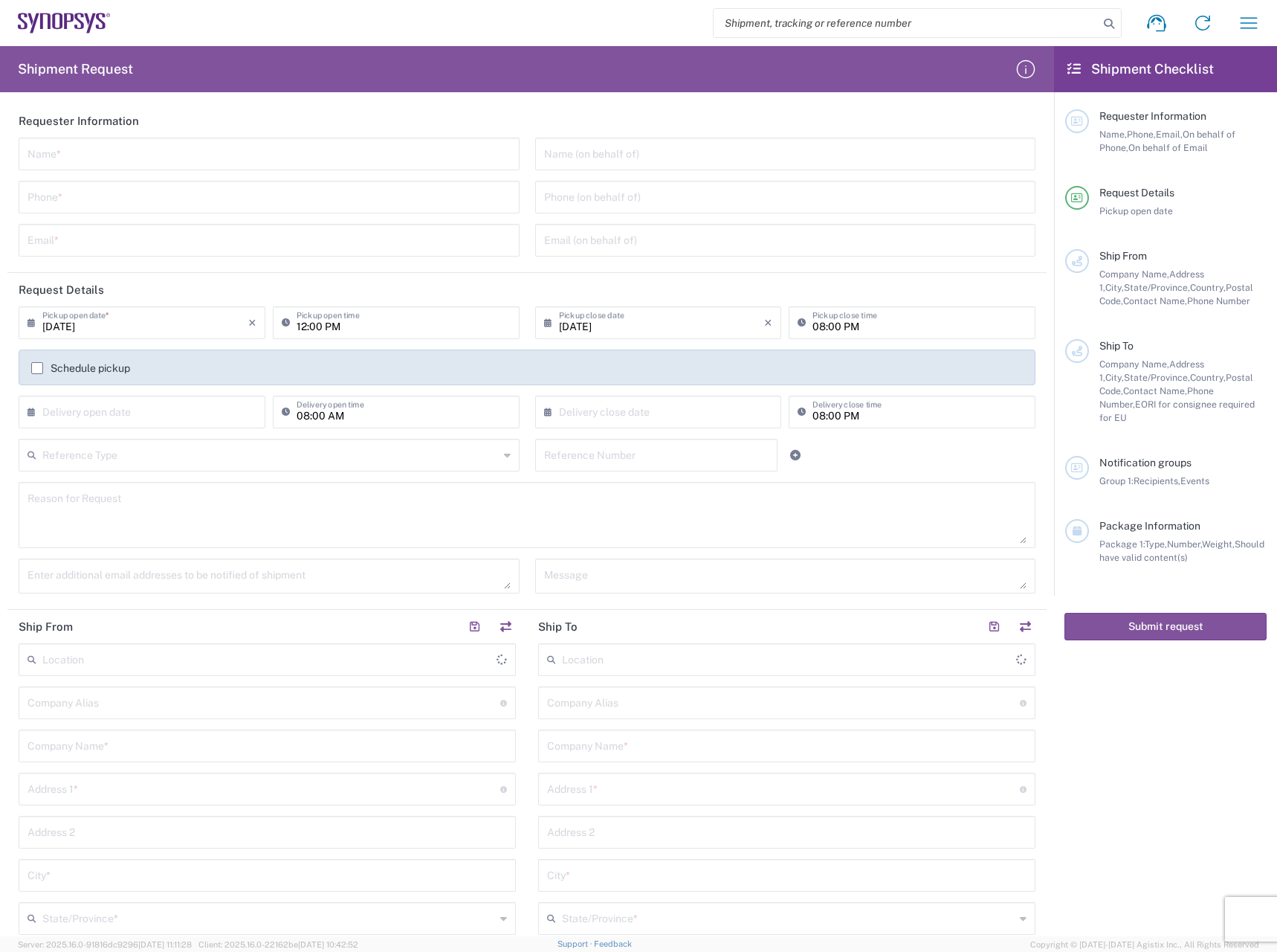
type input "[GEOGRAPHIC_DATA]"
drag, startPoint x: 333, startPoint y: 22, endPoint x: 363, endPoint y: 39, distance: 34.5
click at [333, 22] on div "Shipment request Shipment tracking Employee non-product shipment request My shi…" at bounding box center [691, 23] width 1161 height 36
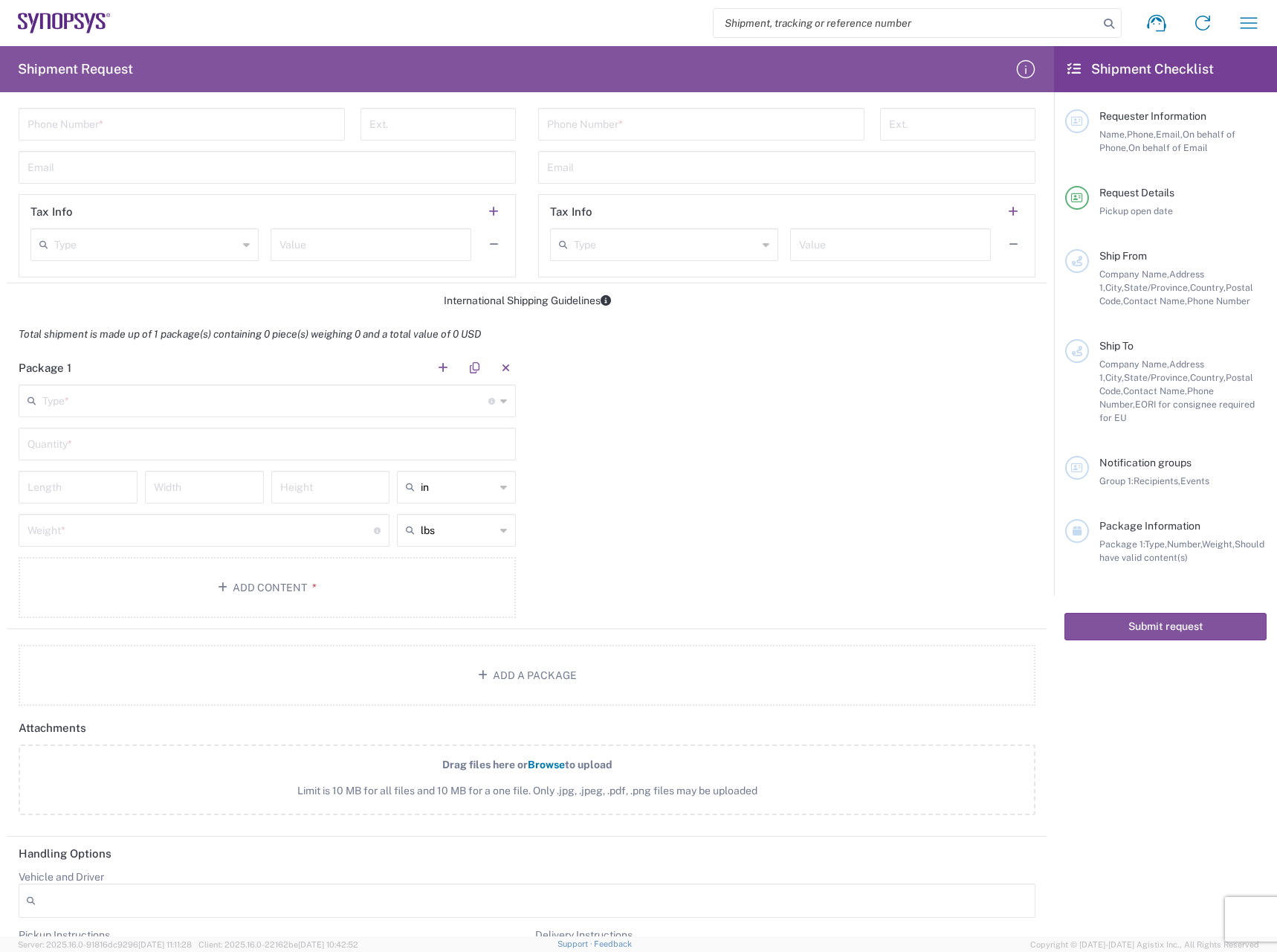
scroll to position [1041, 0]
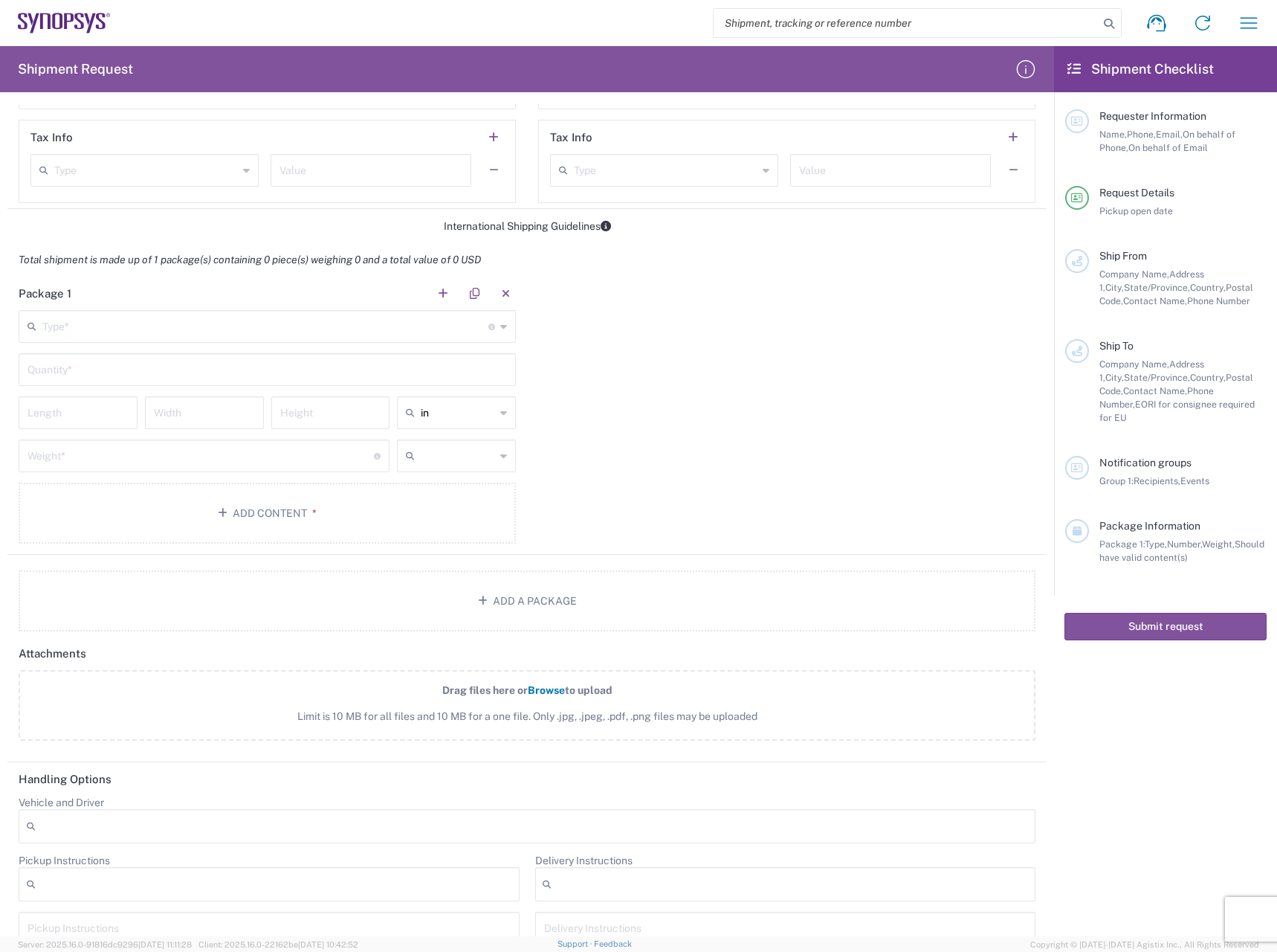
click at [487, 447] on input "text" at bounding box center [458, 455] width 74 height 24
click at [446, 489] on span "lbs" at bounding box center [451, 488] width 115 height 23
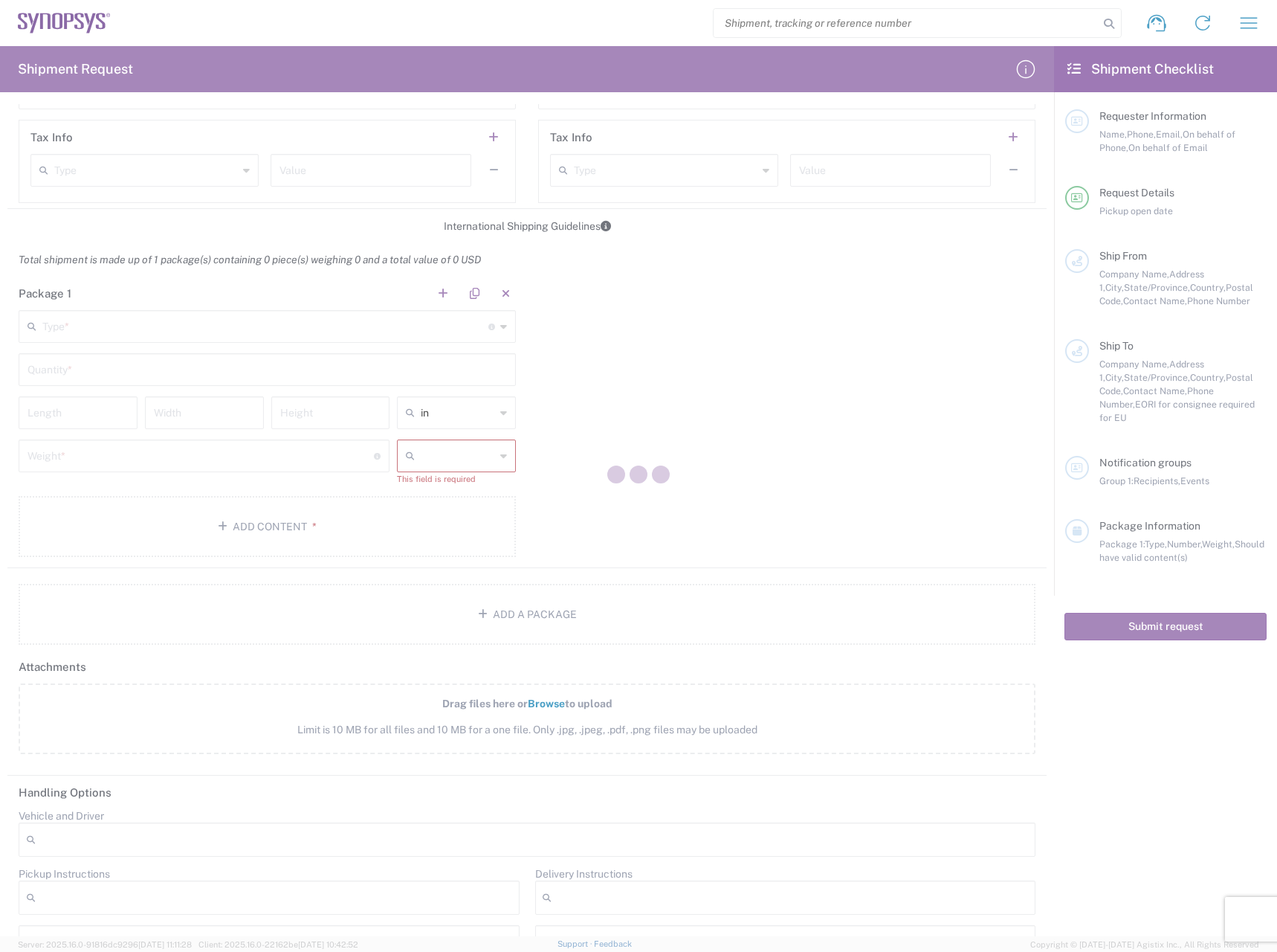
click at [451, 467] on div at bounding box center [638, 476] width 1277 height 952
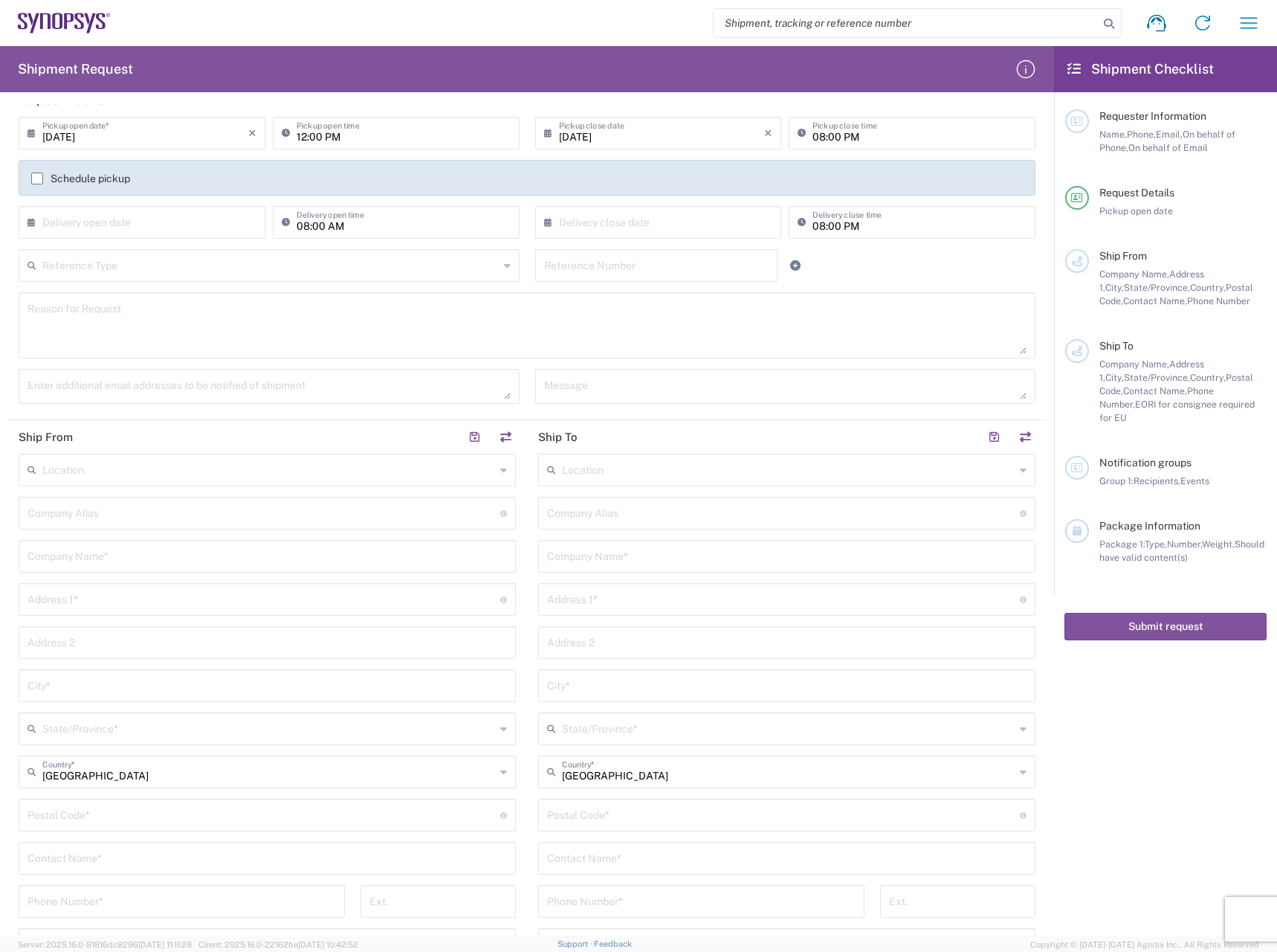
scroll to position [223, 0]
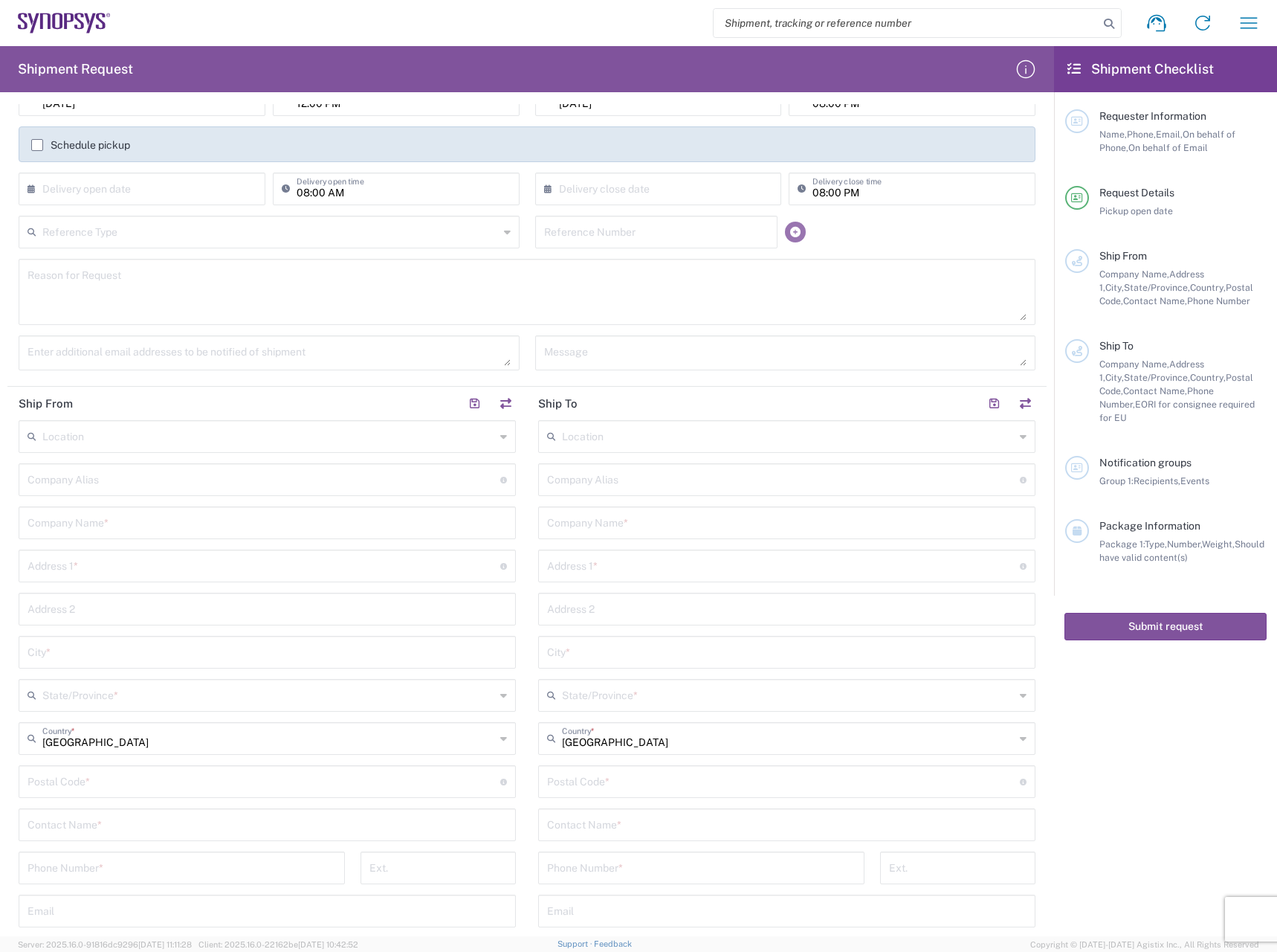
click at [791, 229] on icon at bounding box center [794, 231] width 10 height 10
click at [791, 228] on icon at bounding box center [794, 231] width 9 height 10
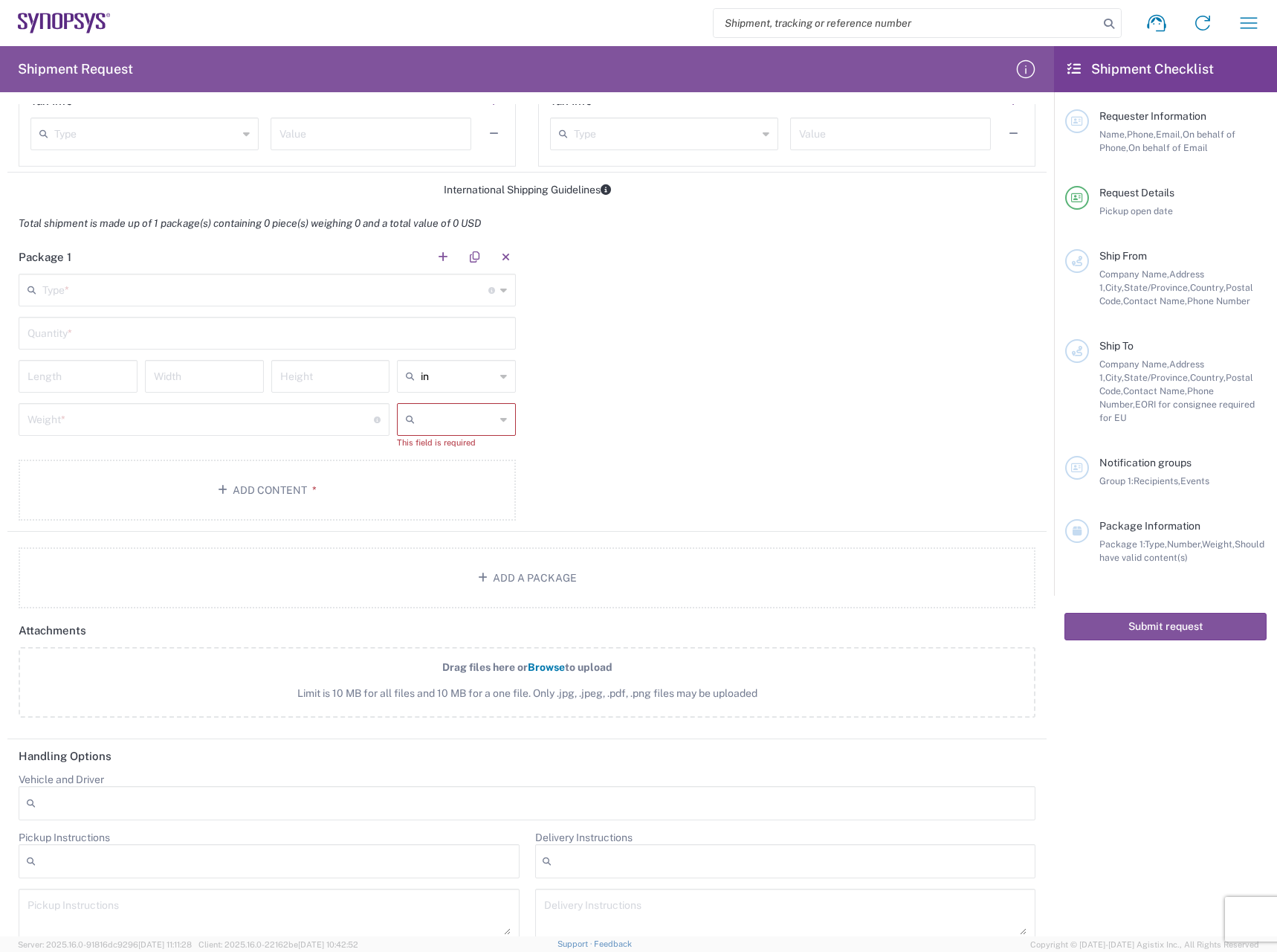
scroll to position [1097, 0]
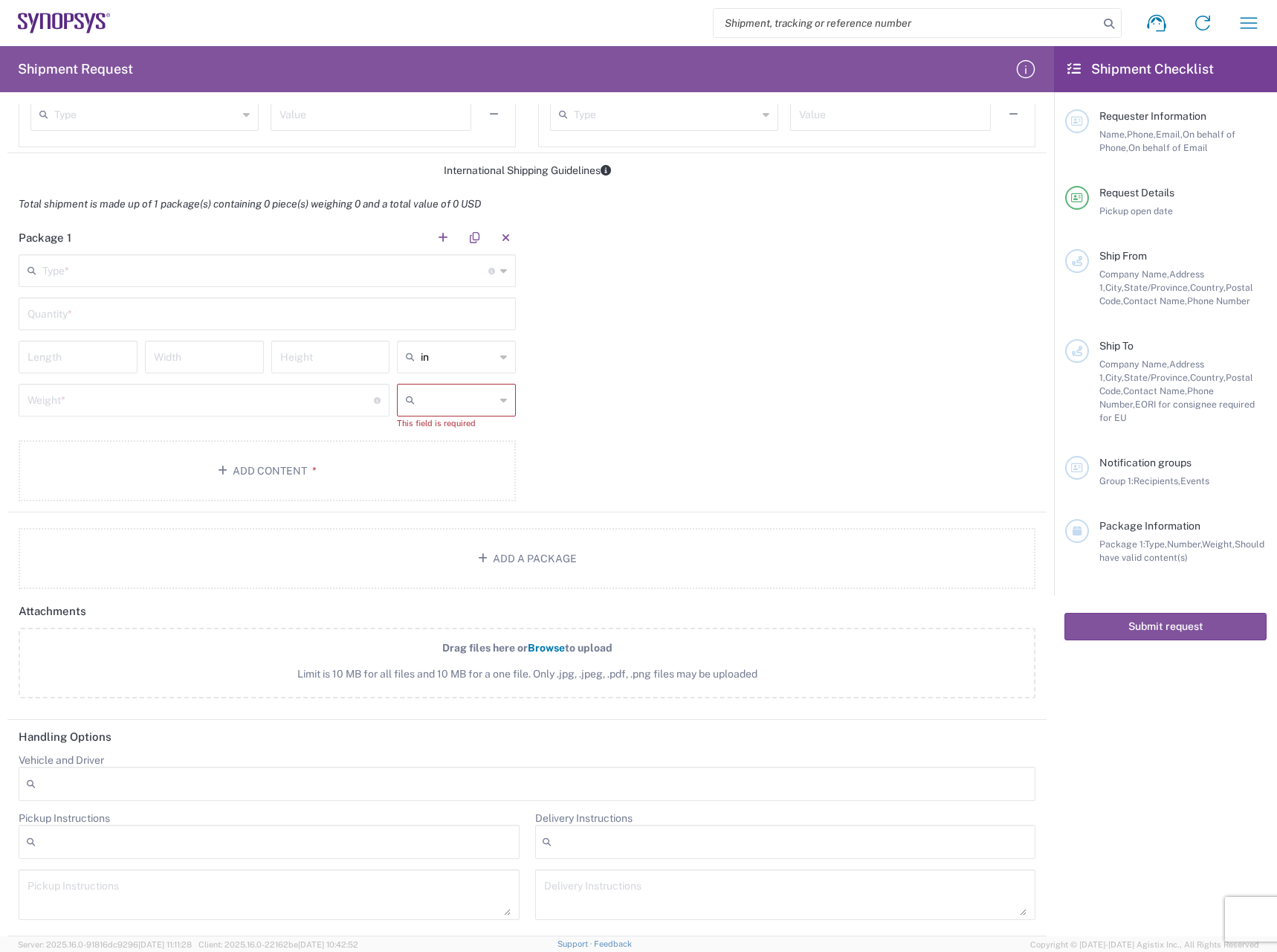
click at [494, 274] on div "Type * Material used to package goods" at bounding box center [267, 270] width 498 height 32
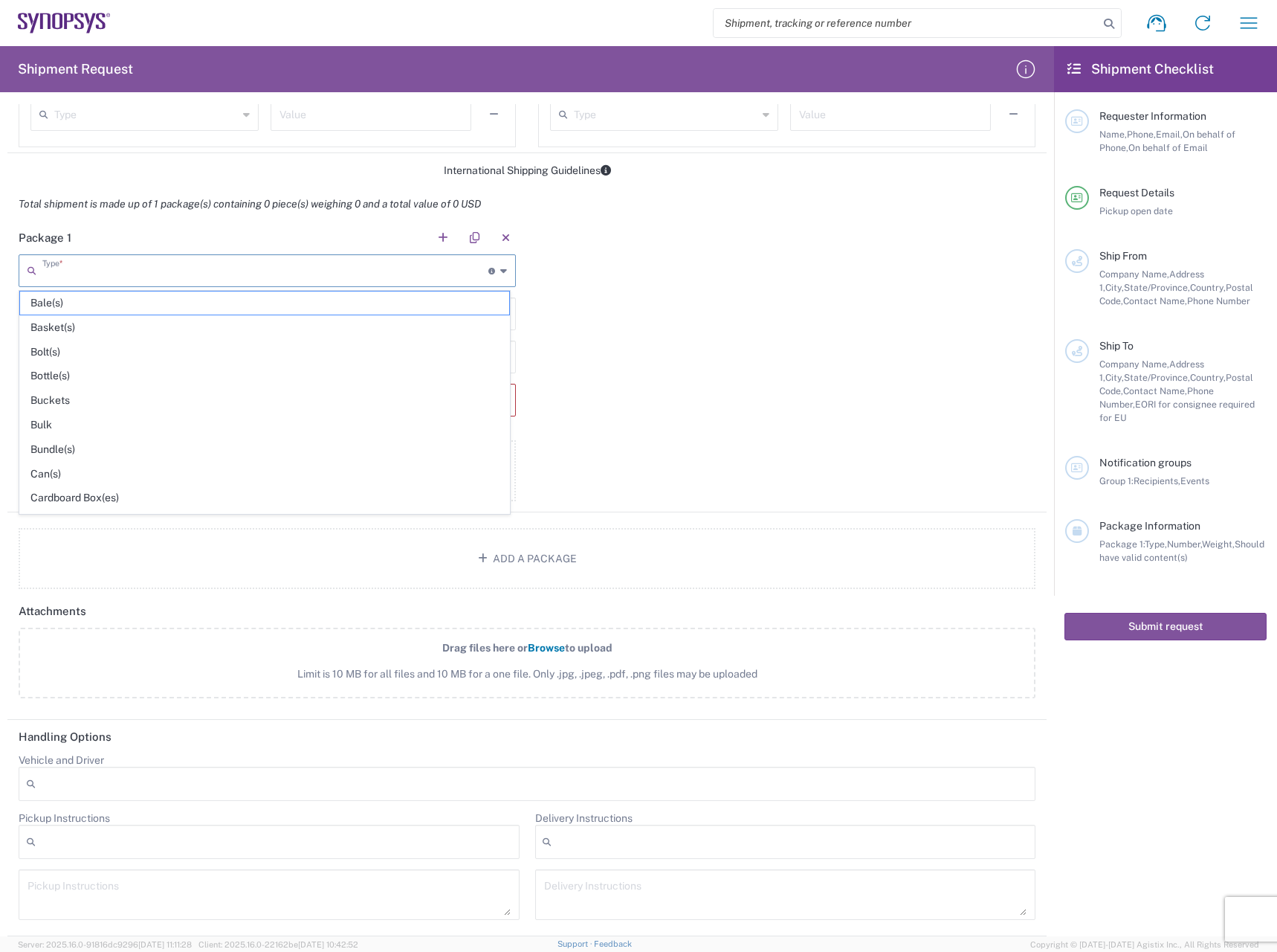
click at [702, 319] on div "Package 1 Type * Material used to package goods Bale(s) Basket(s) Bolt(s) Bottl…" at bounding box center [527, 366] width 1039 height 291
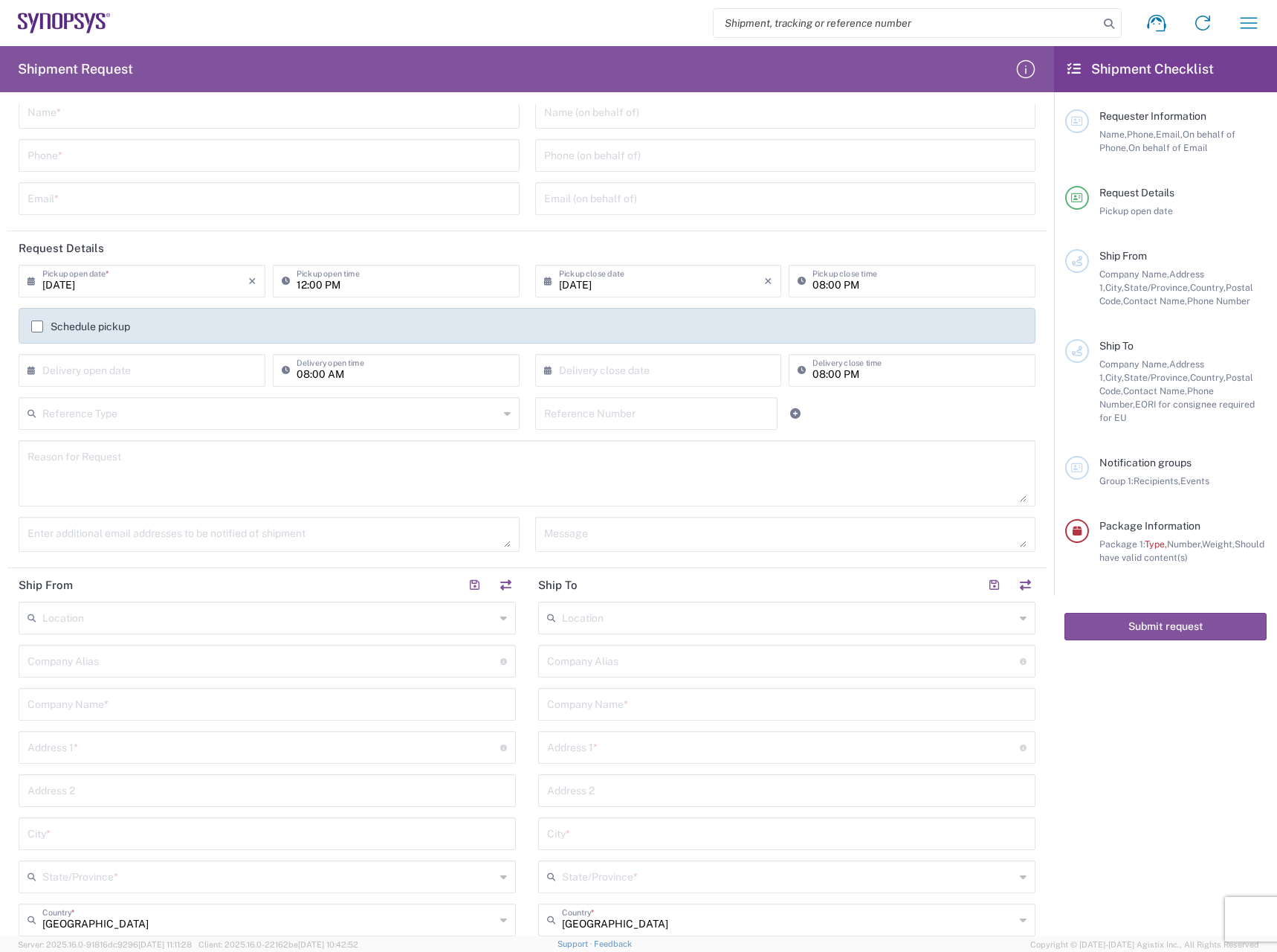
scroll to position [0, 0]
